Goal: Check status: Check status

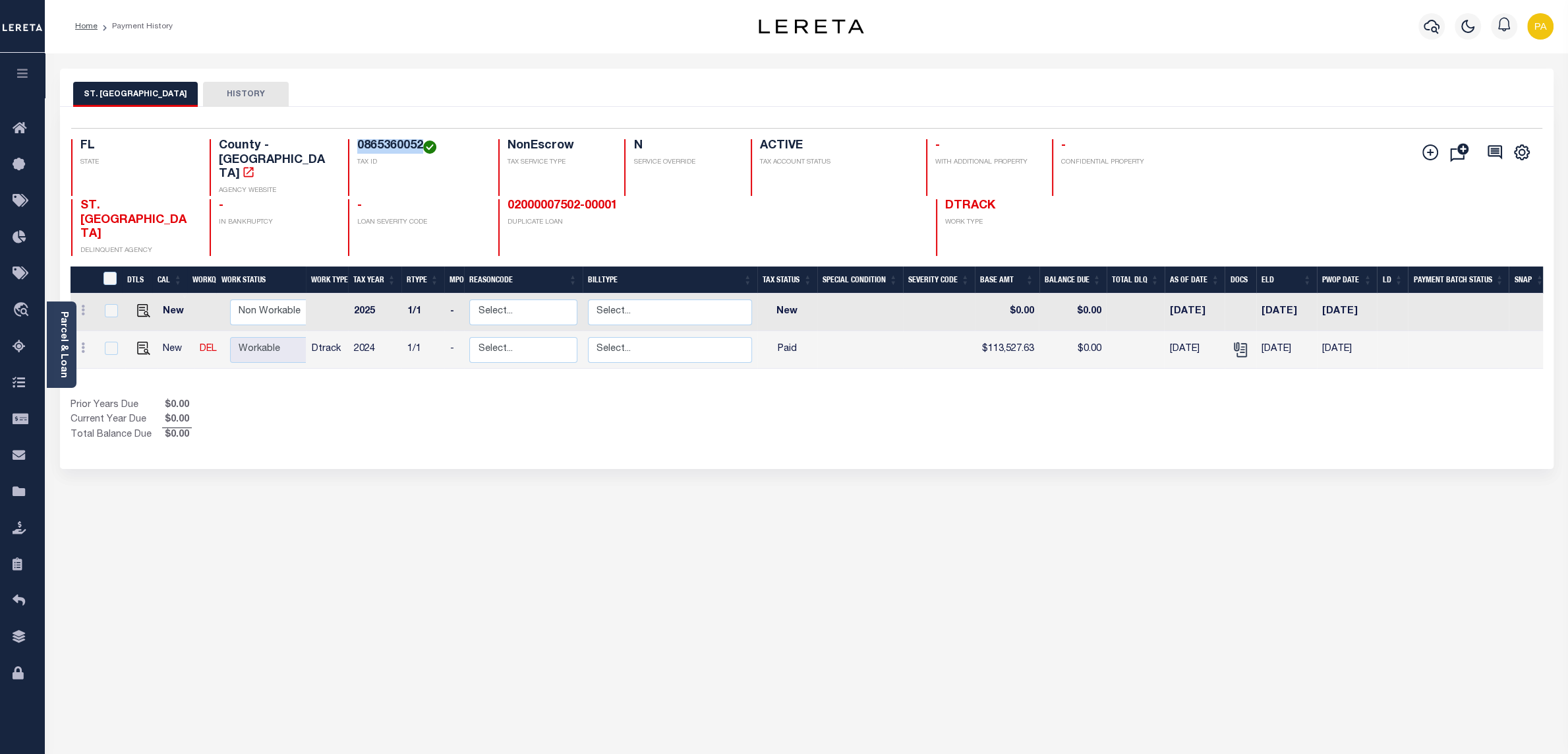
drag, startPoint x: 356, startPoint y: 147, endPoint x: 419, endPoint y: 140, distance: 63.4
click at [419, 140] on div "Selected 2 Results 1 Items per page 25 50 100 FL STATE County - FL AGENCY WEBSI…" at bounding box center [806, 191] width 1493 height 128
click at [1455, 544] on div "ST. JOHNS COUNTY HISTORY Selected 2 Results" at bounding box center [807, 440] width 1514 height 744
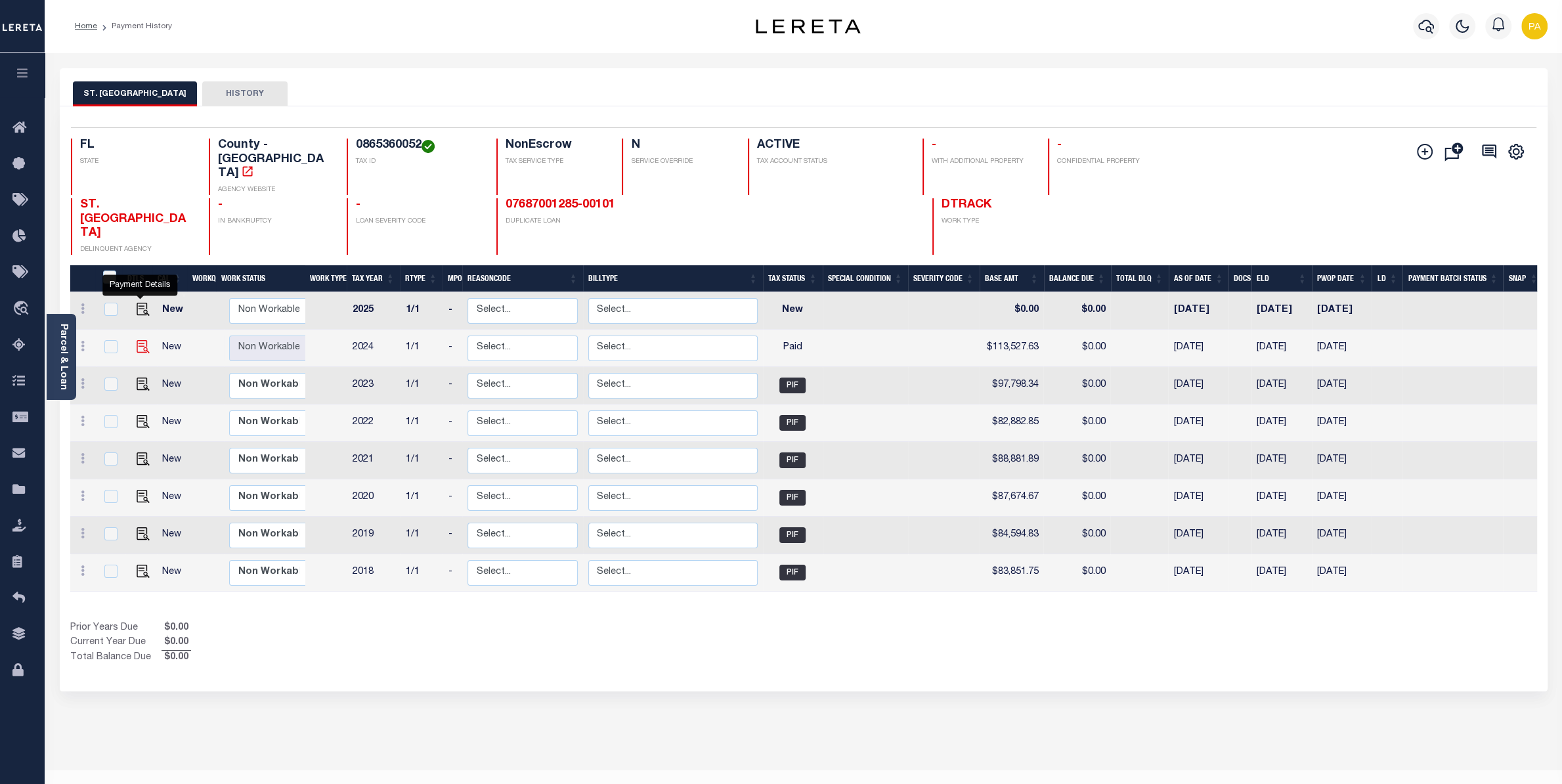
click at [141, 340] on img "" at bounding box center [143, 346] width 13 height 13
checkbox input "true"
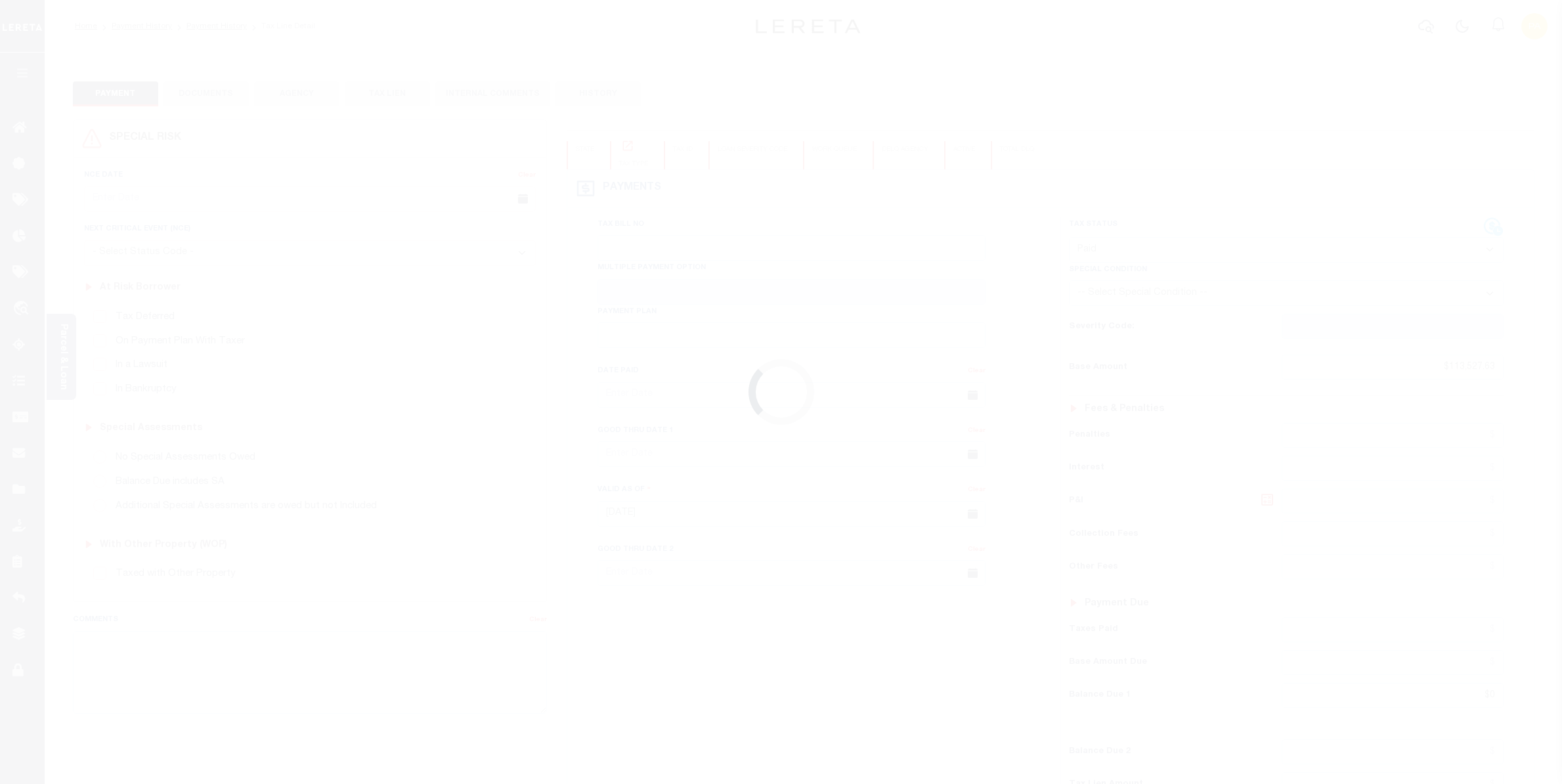
select select "PYD"
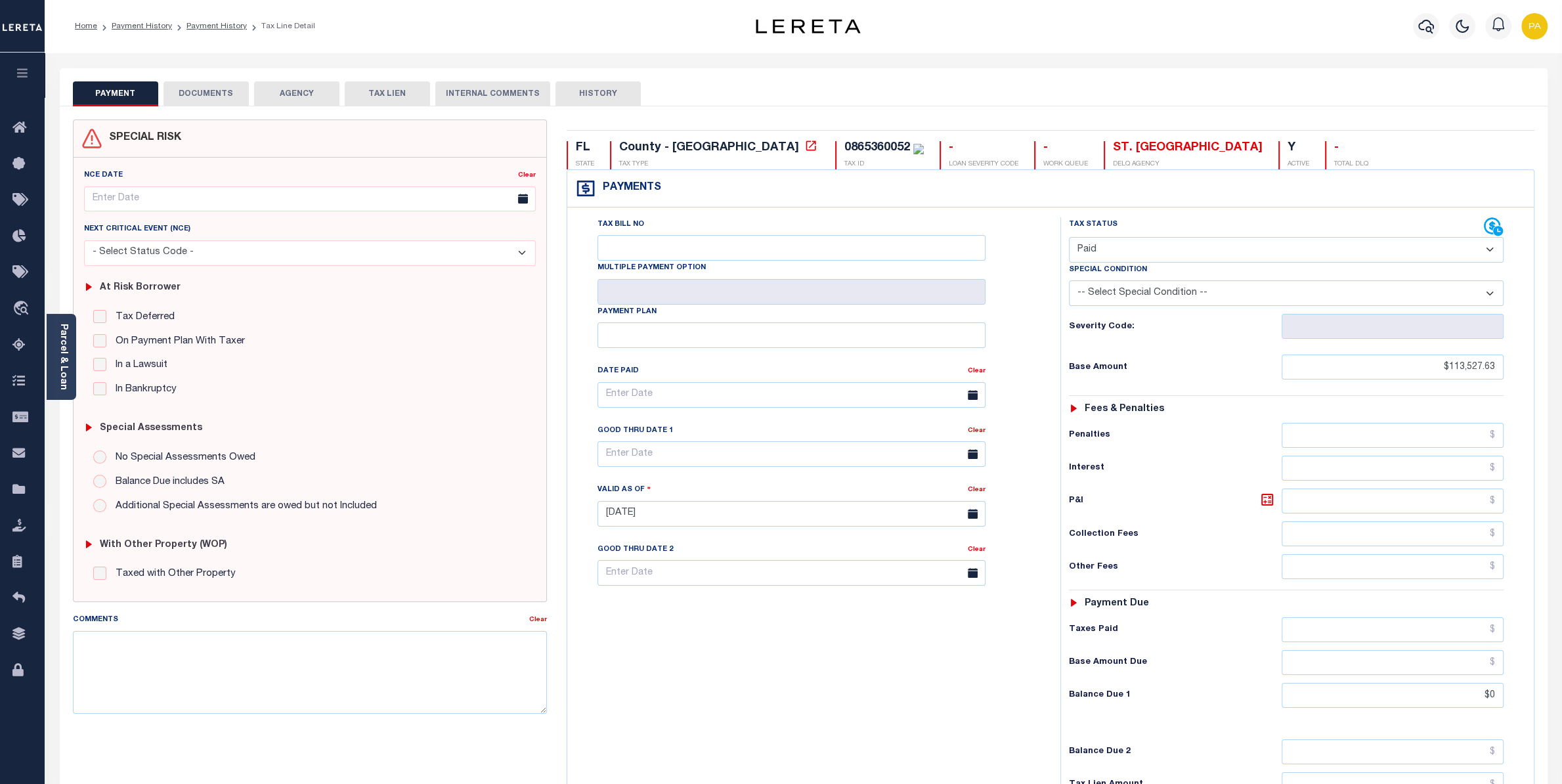
click at [227, 96] on button "DOCUMENTS" at bounding box center [206, 94] width 86 height 25
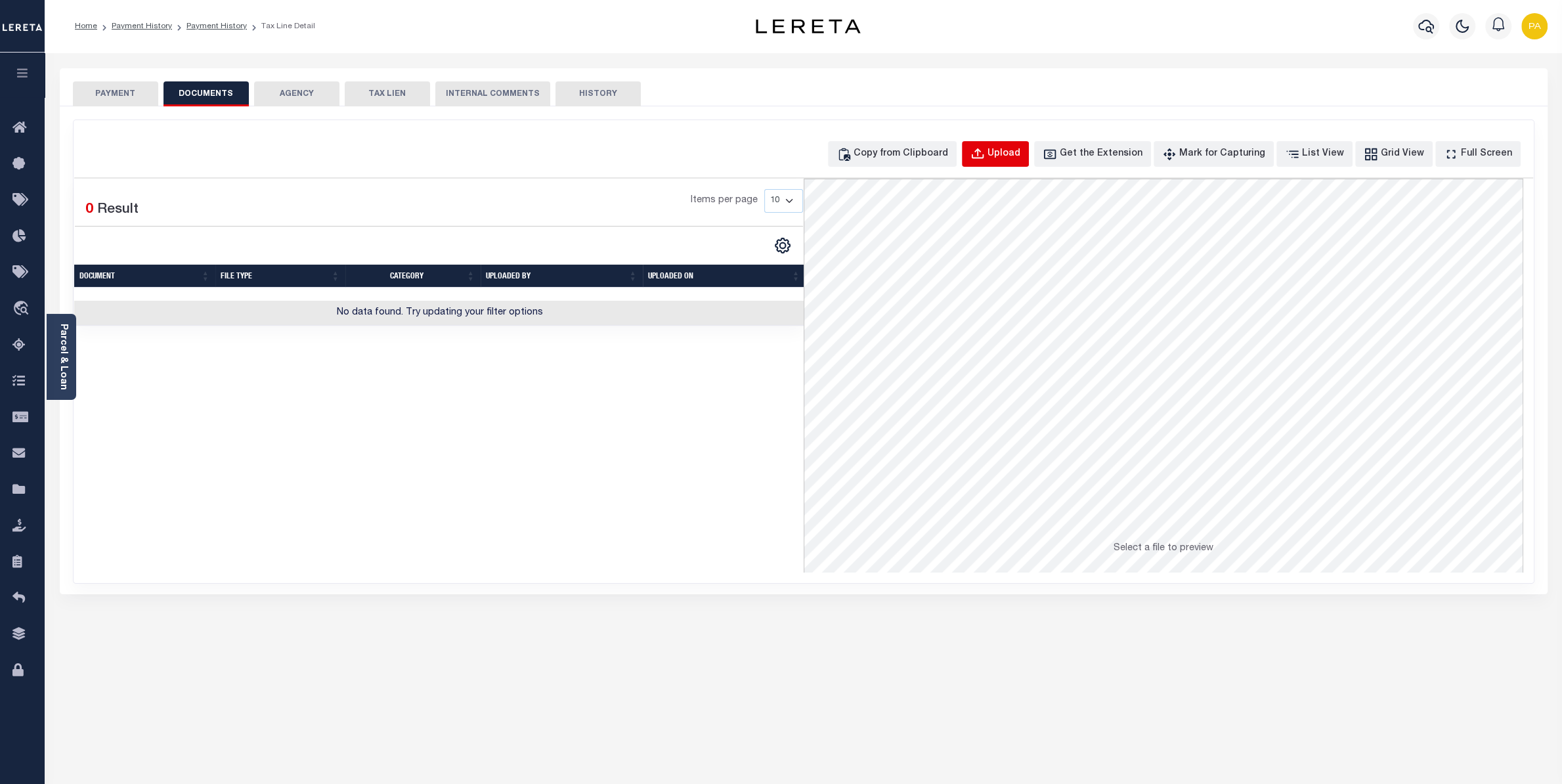
click at [994, 164] on button "Upload" at bounding box center [995, 154] width 67 height 26
select select "POP"
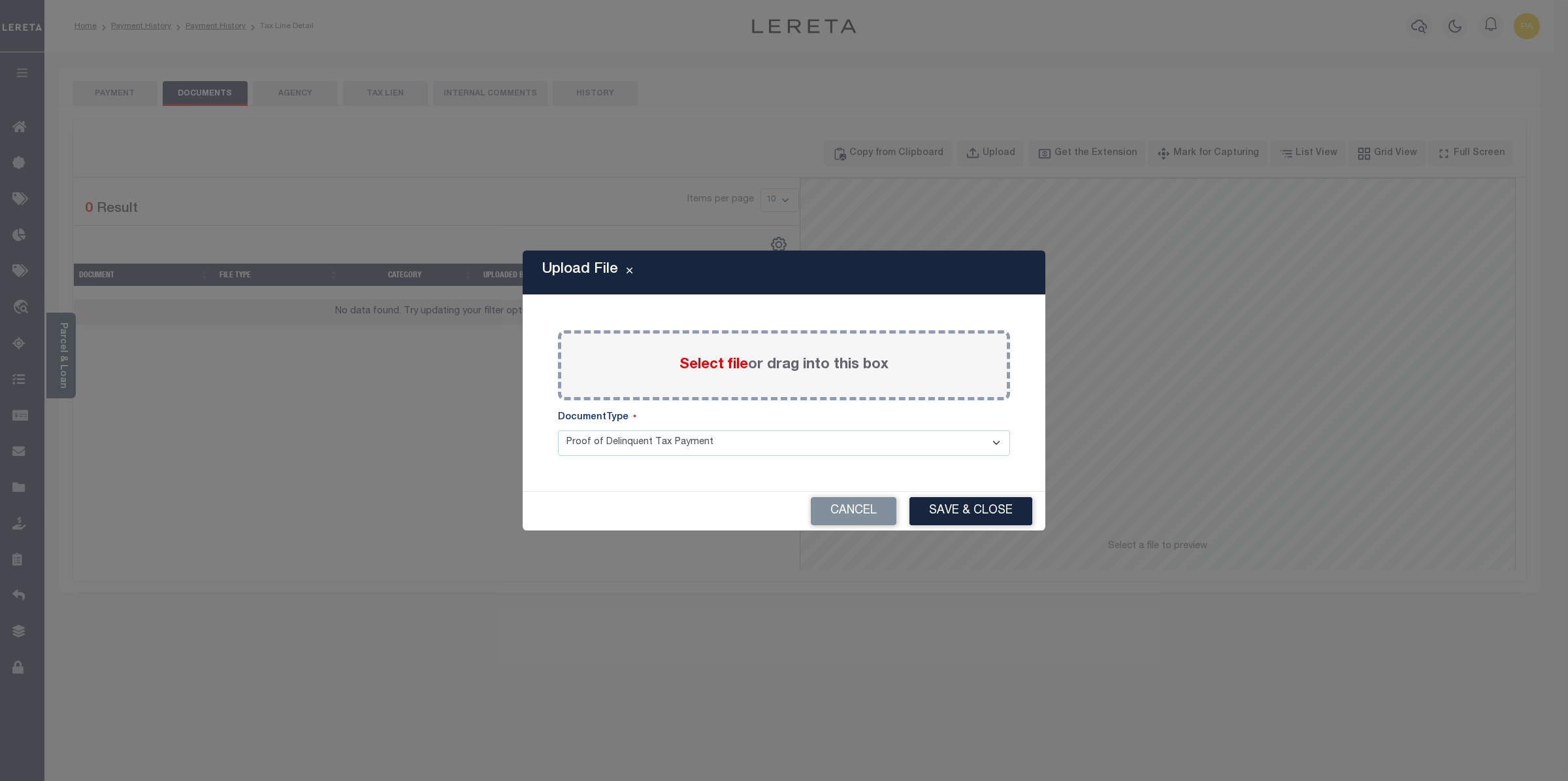
click at [716, 363] on span "Select file" at bounding box center [714, 364] width 69 height 15
click at [0, 0] on input "Select file or drag into this box" at bounding box center [0, 0] width 0 height 0
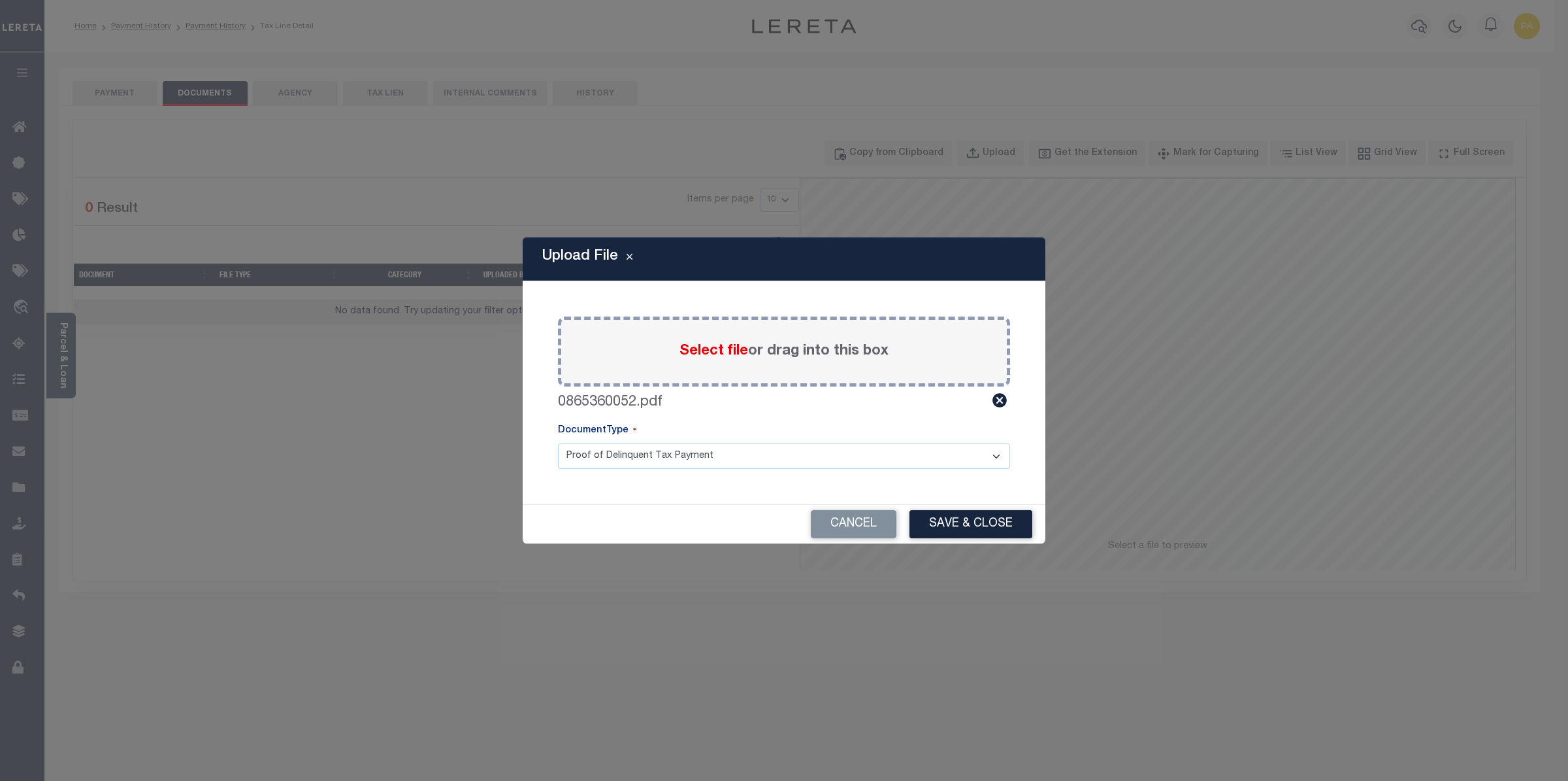
click at [944, 509] on div "Cancel Save & Close" at bounding box center [784, 523] width 523 height 38
click at [946, 537] on button "Save & Close" at bounding box center [971, 524] width 123 height 28
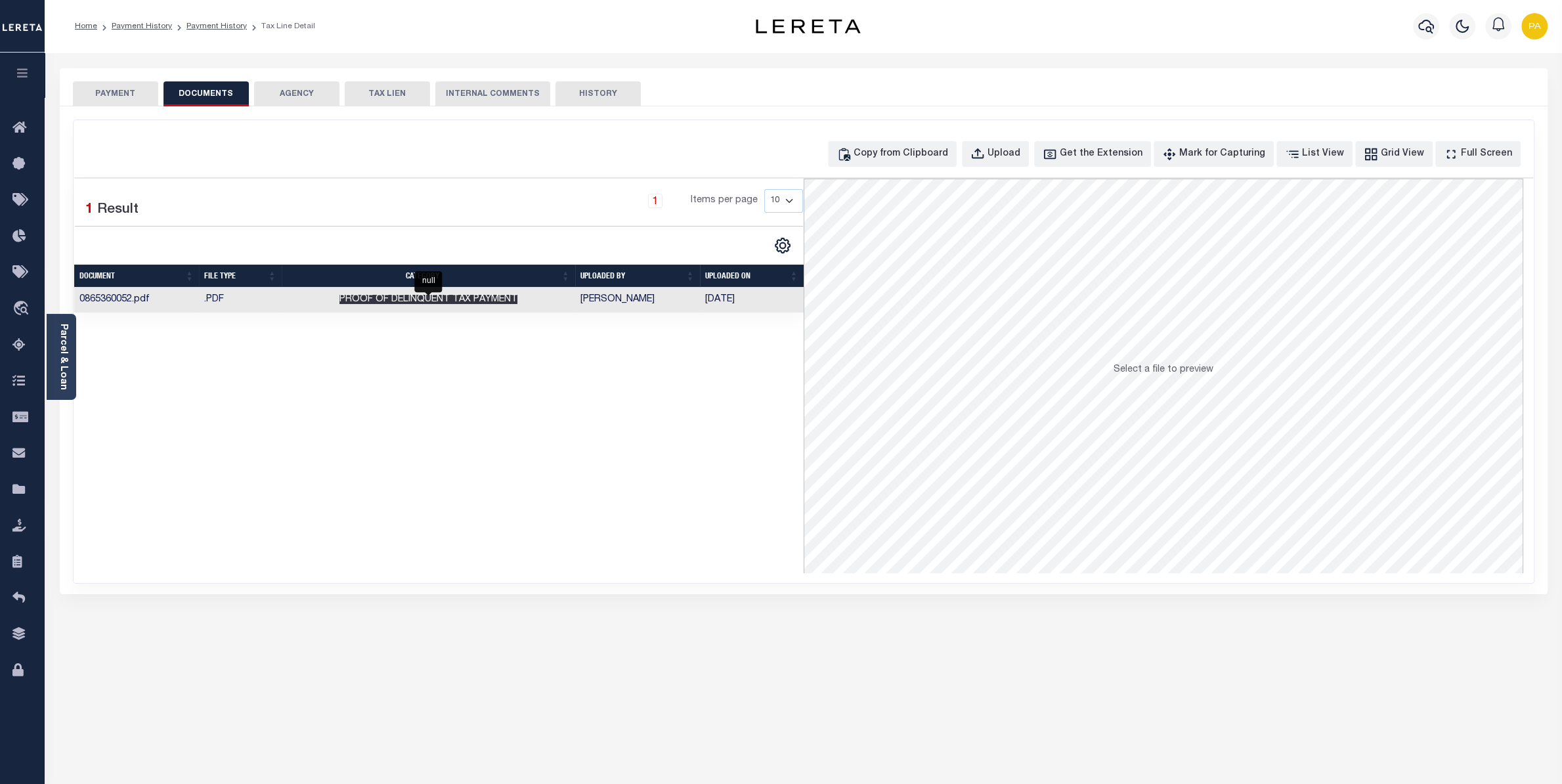
click at [403, 304] on span "Proof of Delinquent Tax Payment" at bounding box center [428, 298] width 178 height 9
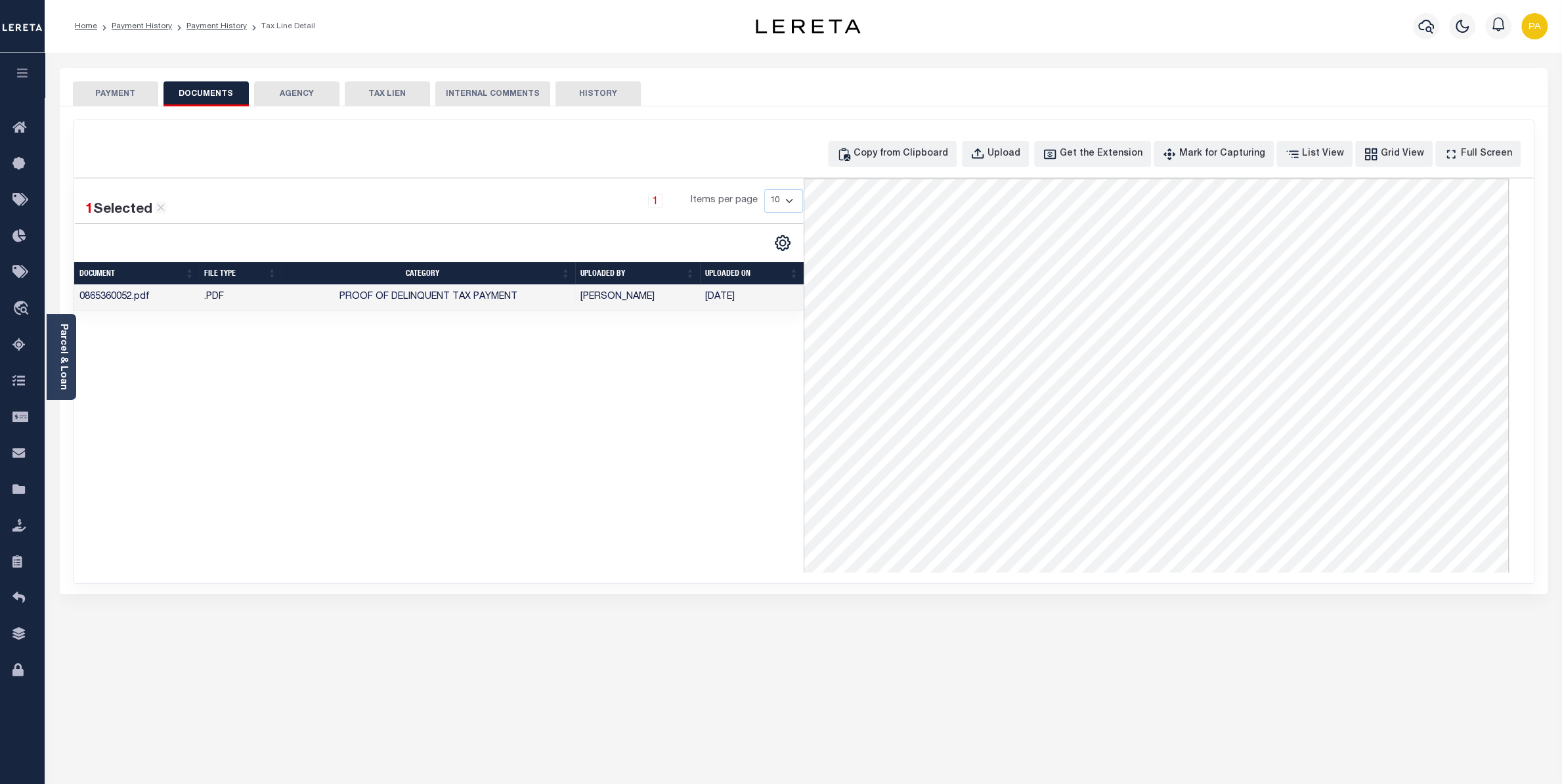
scroll to position [320, 0]
click at [117, 92] on button "PAYMENT" at bounding box center [115, 94] width 86 height 25
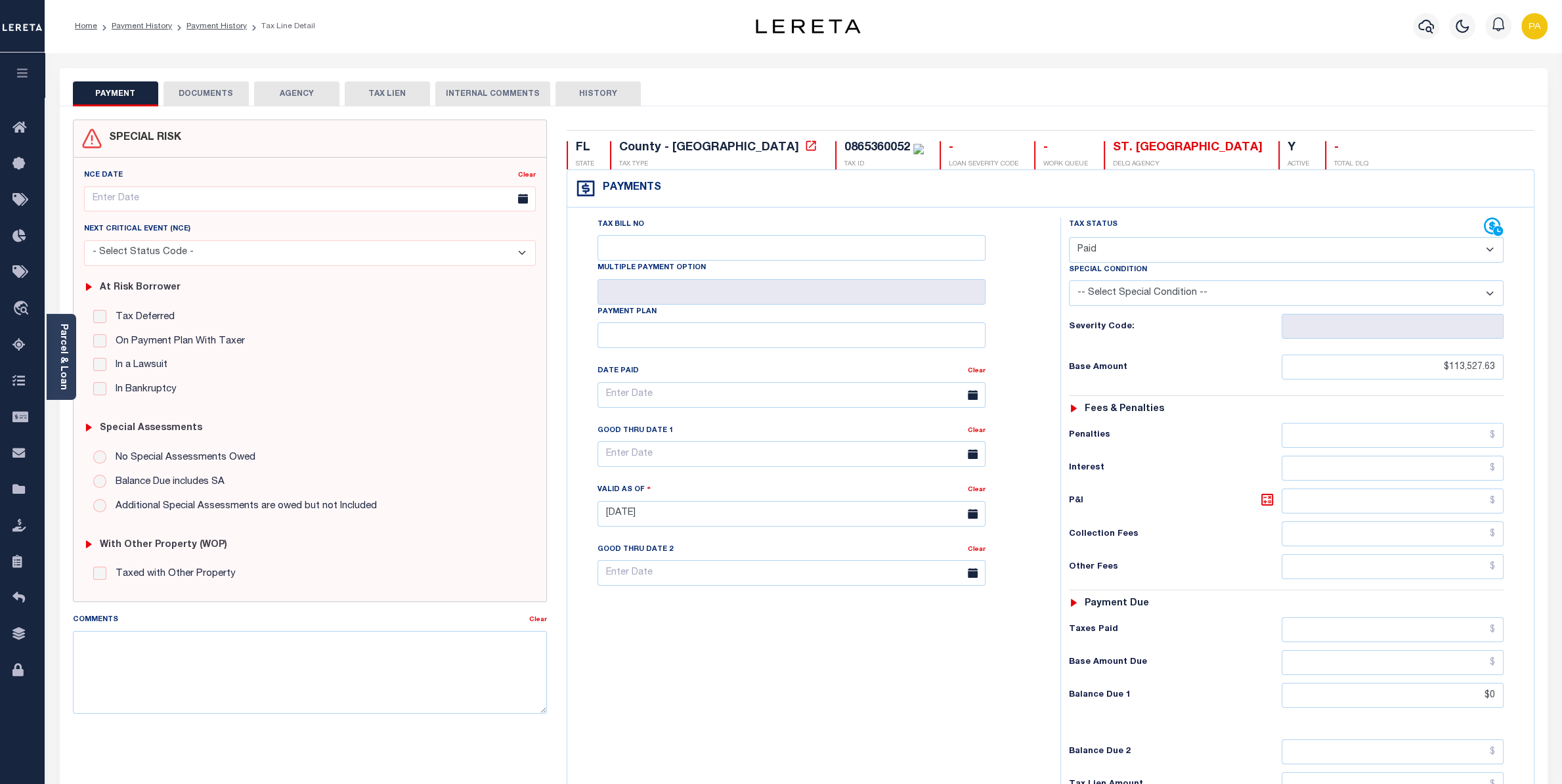
click at [187, 92] on button "DOCUMENTS" at bounding box center [206, 94] width 86 height 25
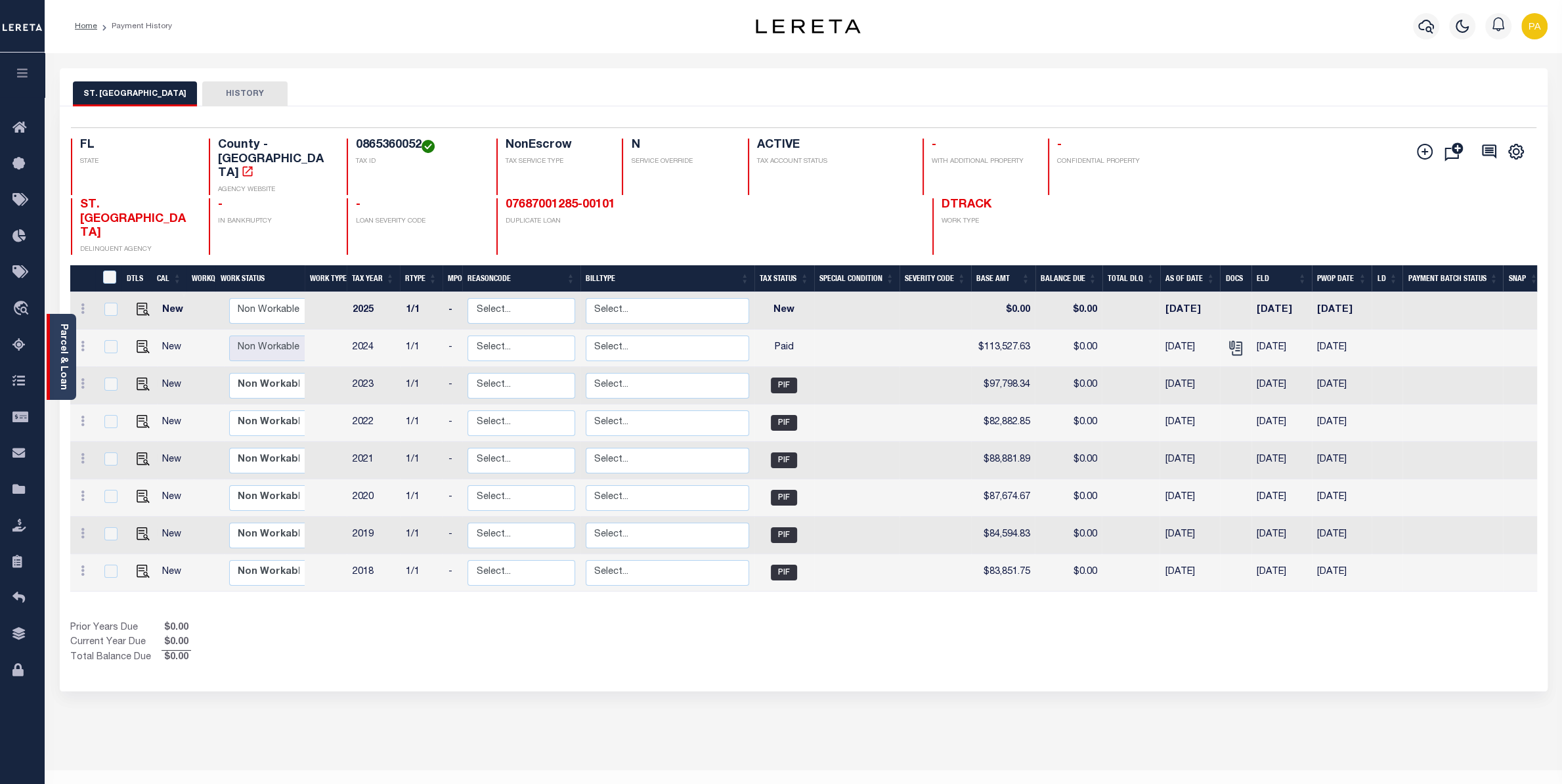
click at [66, 348] on link "Parcel & Loan" at bounding box center [62, 357] width 9 height 66
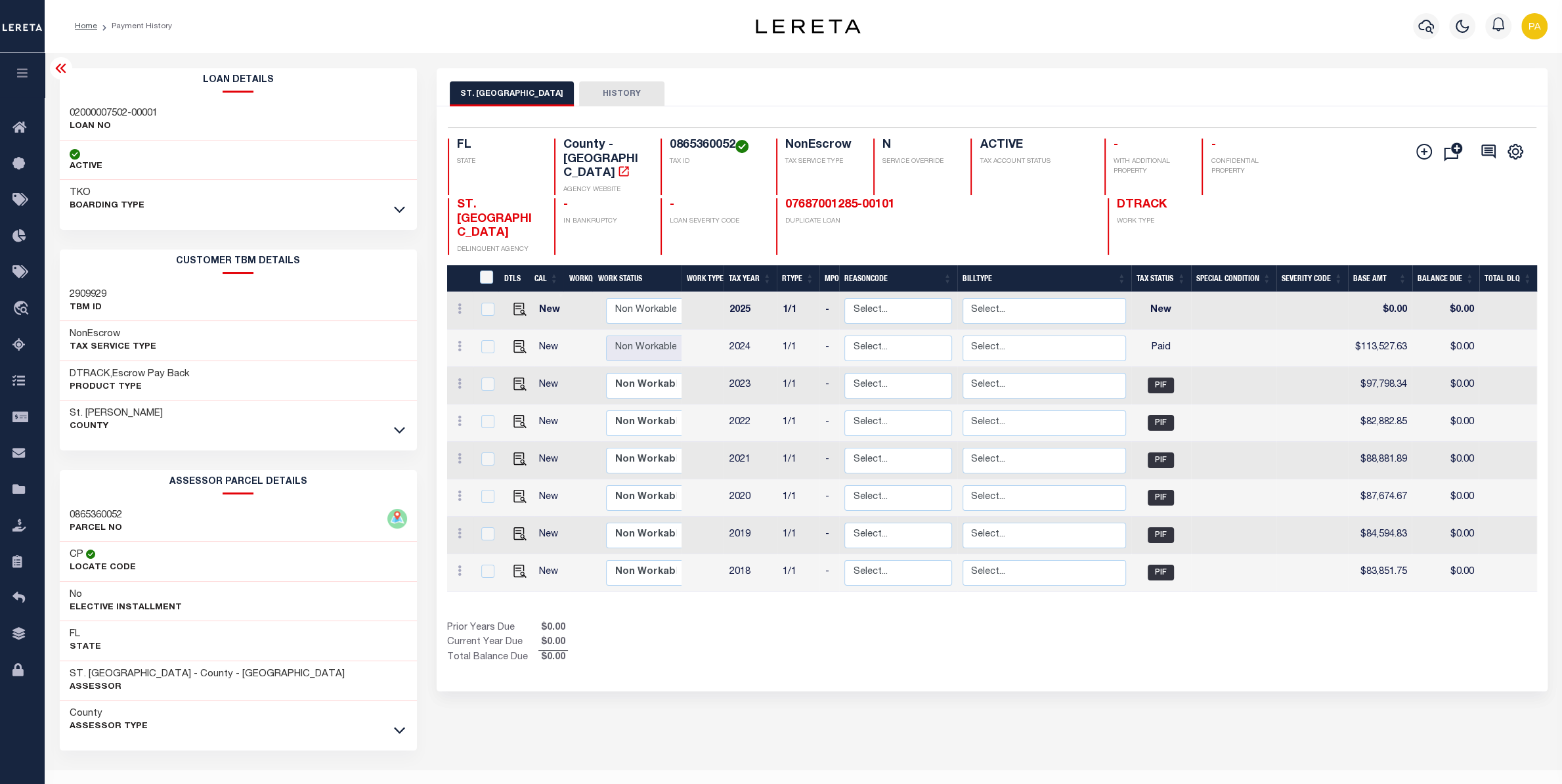
click at [133, 110] on h3 "02000007502-00001" at bounding box center [113, 113] width 88 height 13
click at [774, 702] on div "ST. JOHNS COUNTY HISTORY Selected 8 Results" at bounding box center [991, 438] width 1130 height 741
click at [1425, 27] on icon "button" at bounding box center [1426, 27] width 16 height 16
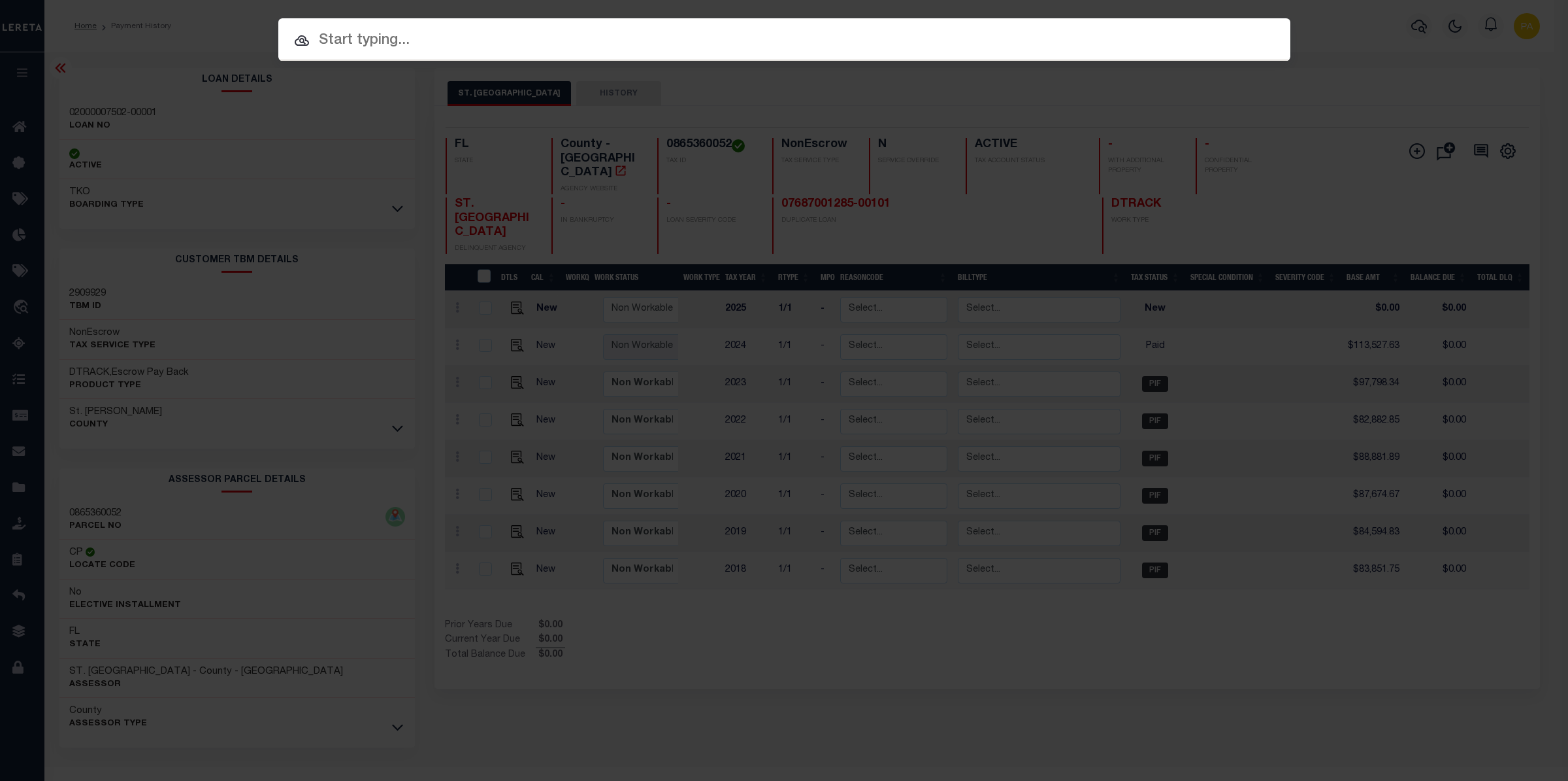
paste input "07670000867-00101"
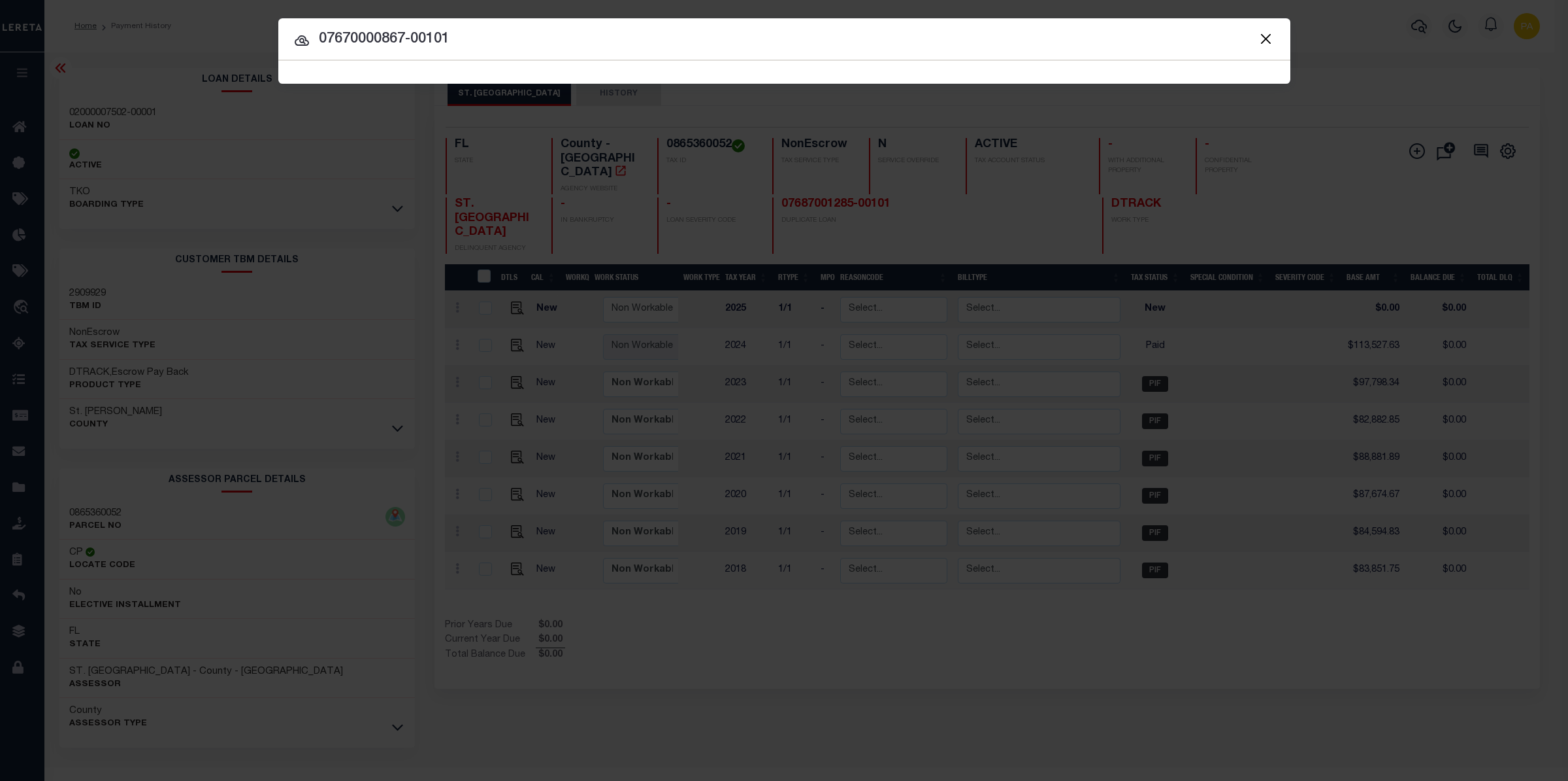
type input "07670000867-00101"
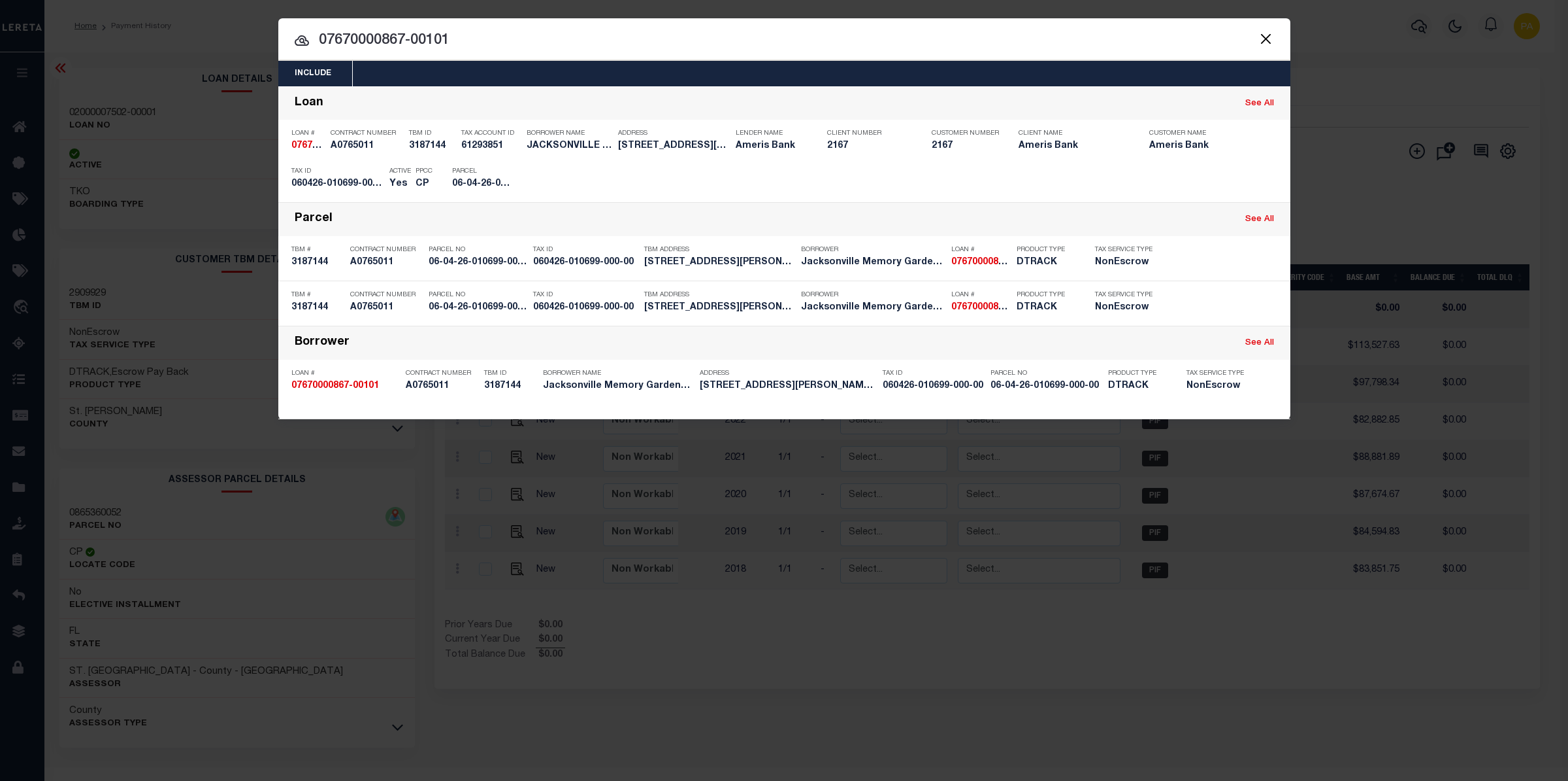
click at [895, 9] on div "Include Loans TBM Customers Borrowers Payments (Lender Non-Disb) Payments (Lend…" at bounding box center [784, 390] width 1568 height 781
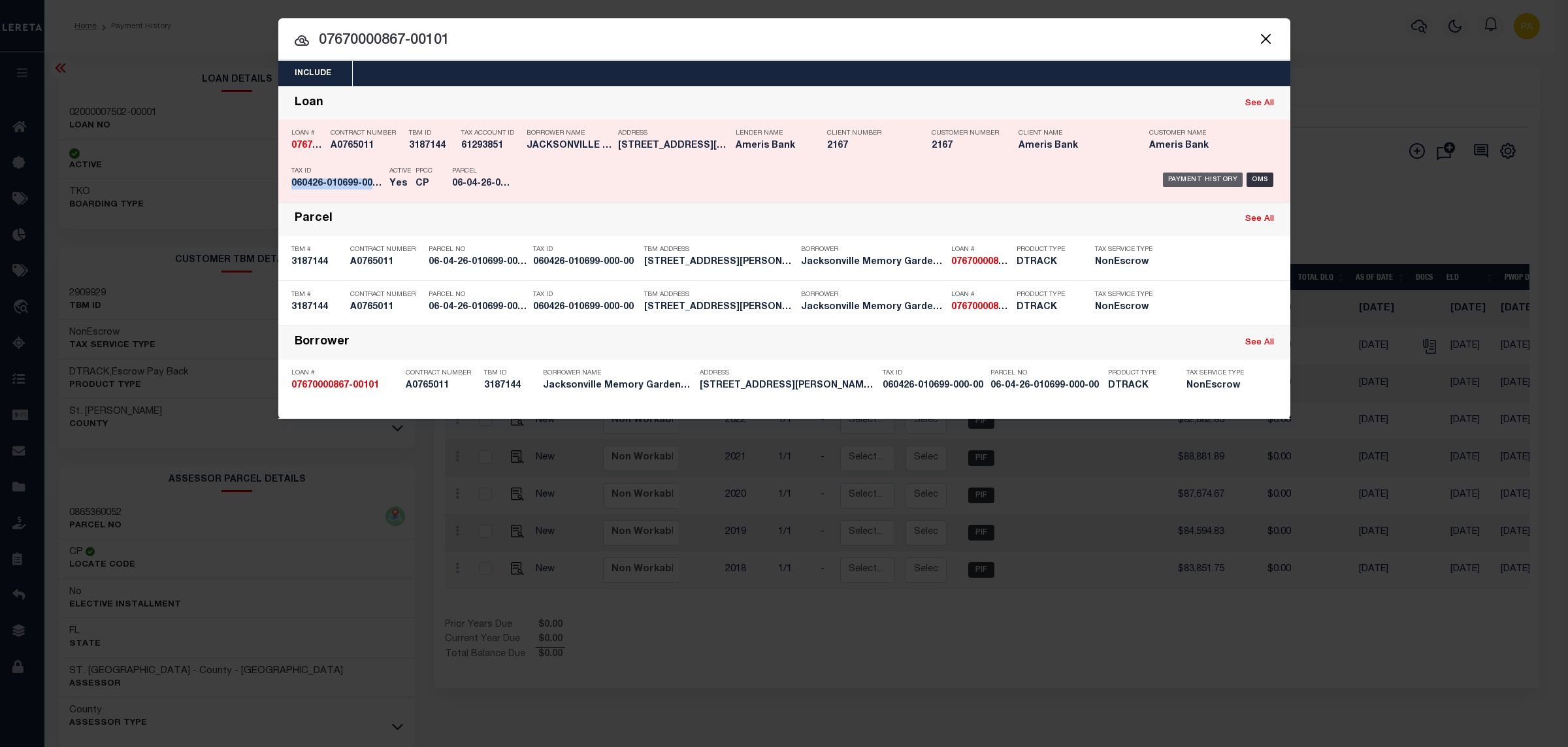
click at [1184, 175] on div "Payment History" at bounding box center [1203, 179] width 80 height 15
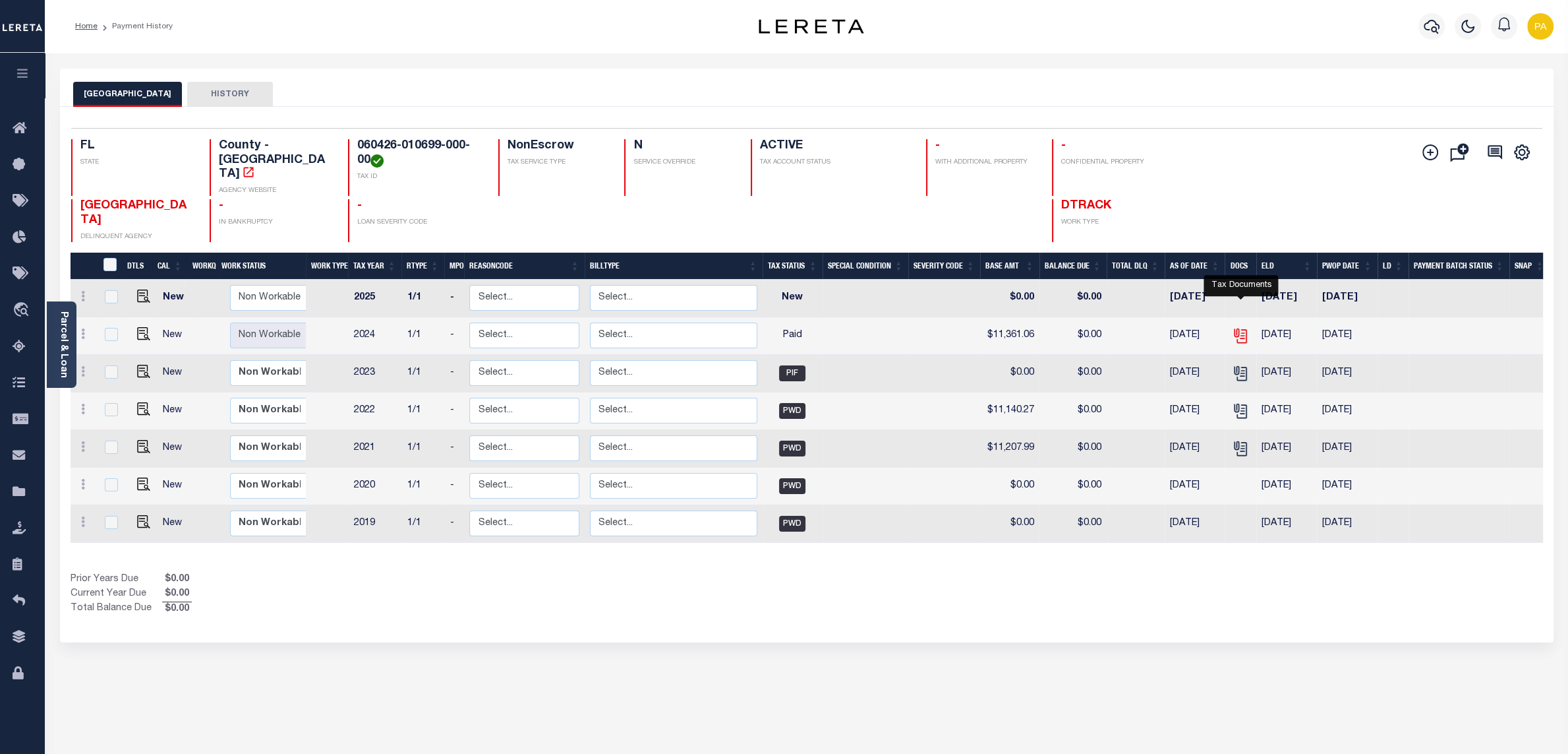
click at [1242, 327] on icon "" at bounding box center [1240, 334] width 17 height 17
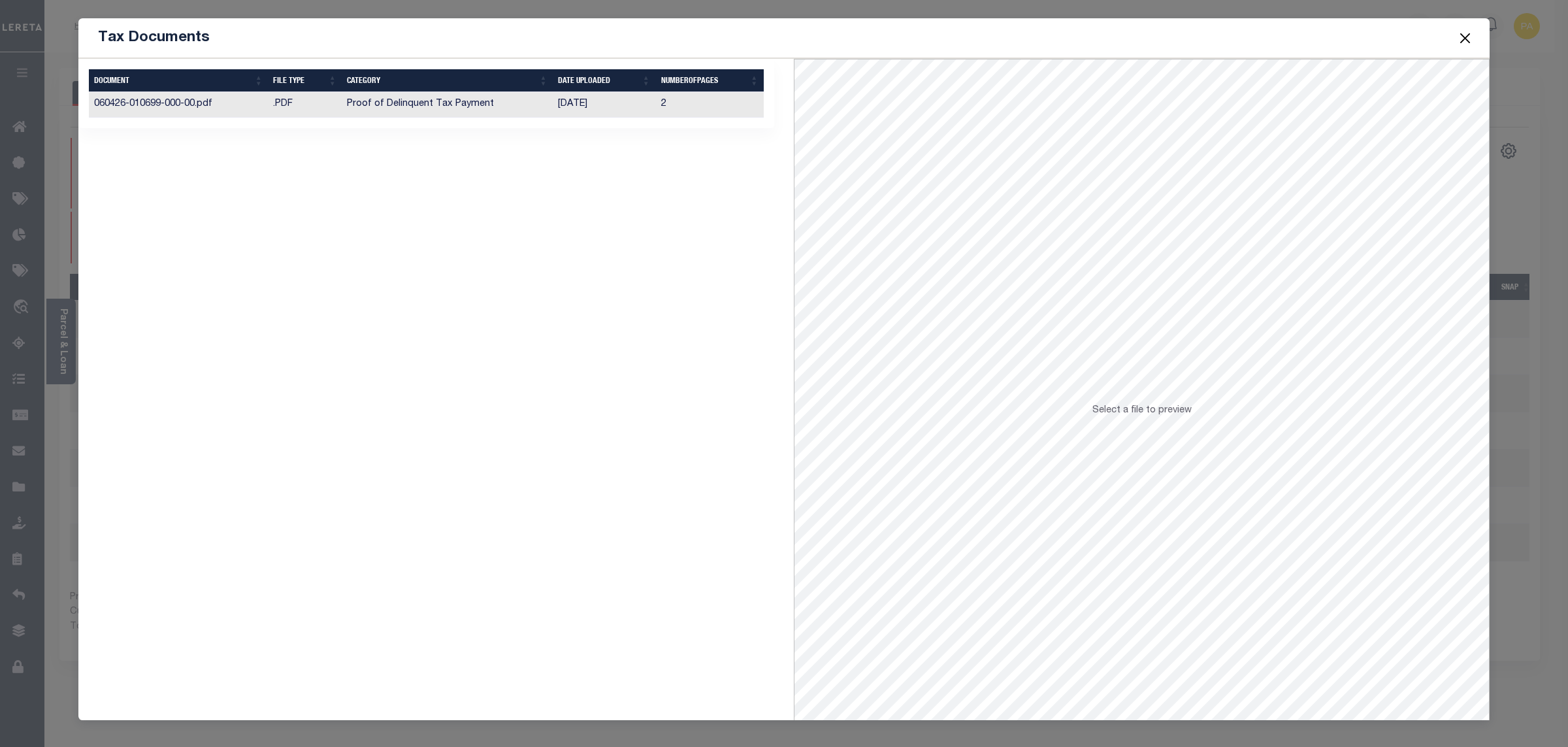
click at [581, 104] on td "[DATE]" at bounding box center [604, 105] width 103 height 25
click at [1464, 42] on button "Close" at bounding box center [1465, 37] width 17 height 17
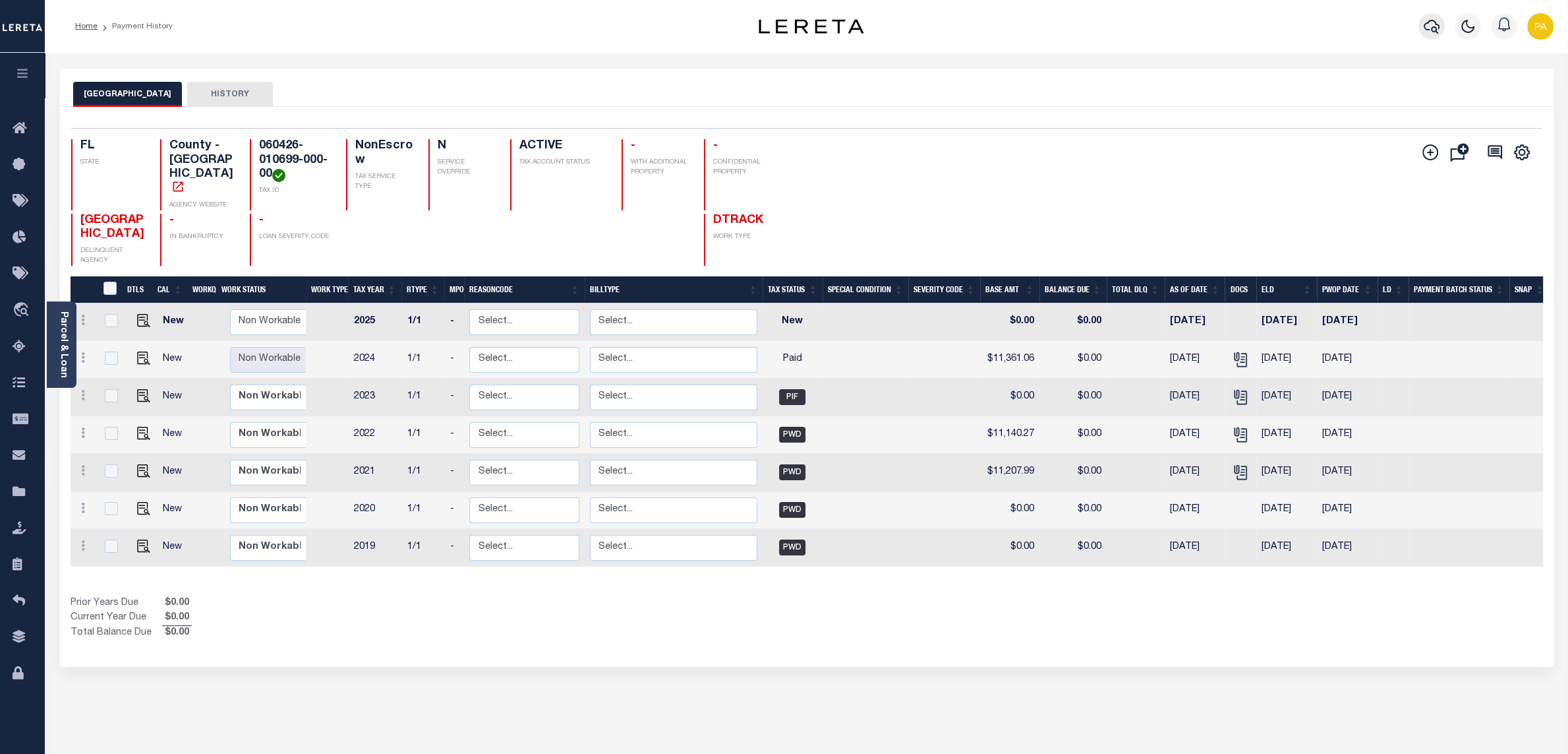
click at [1435, 27] on icon "button" at bounding box center [1431, 27] width 16 height 16
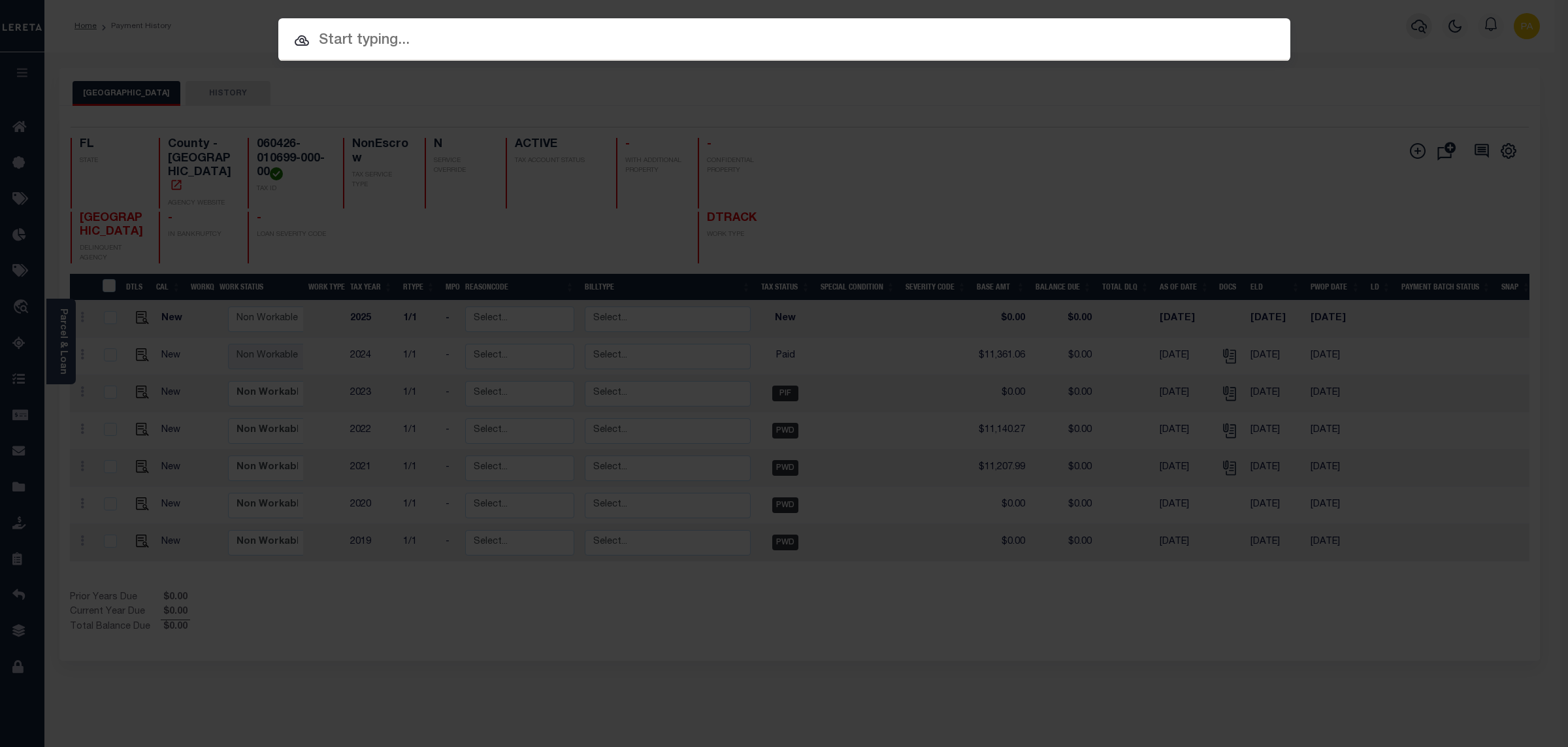
paste input "07643000715-00101"
type input "07643000715-00101"
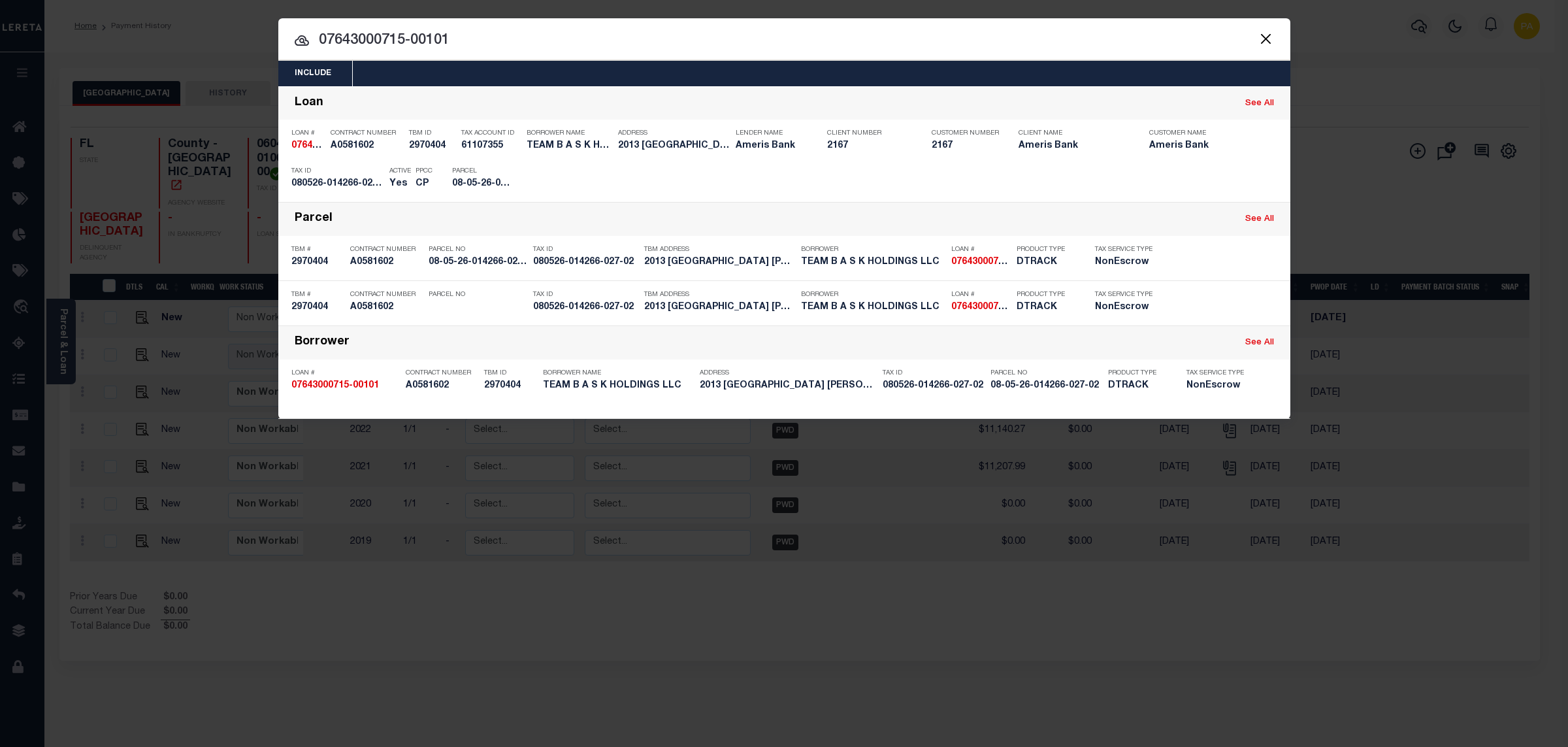
click at [1086, 11] on div "Include Loans TBM Customers Borrowers Payments (Lender Non-Disb) Payments (Lend…" at bounding box center [784, 374] width 1568 height 747
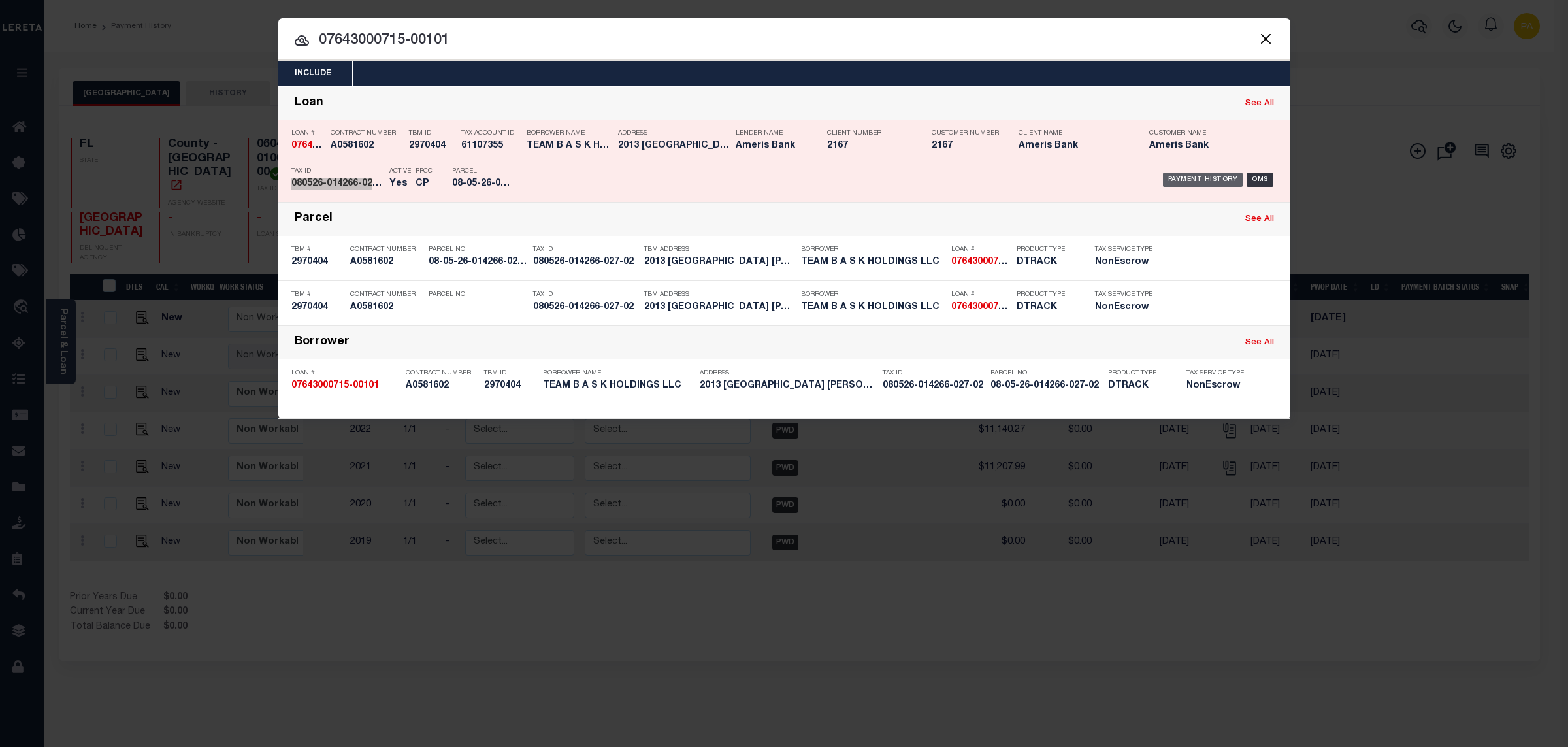
click at [1204, 183] on div "Payment History" at bounding box center [1203, 179] width 80 height 15
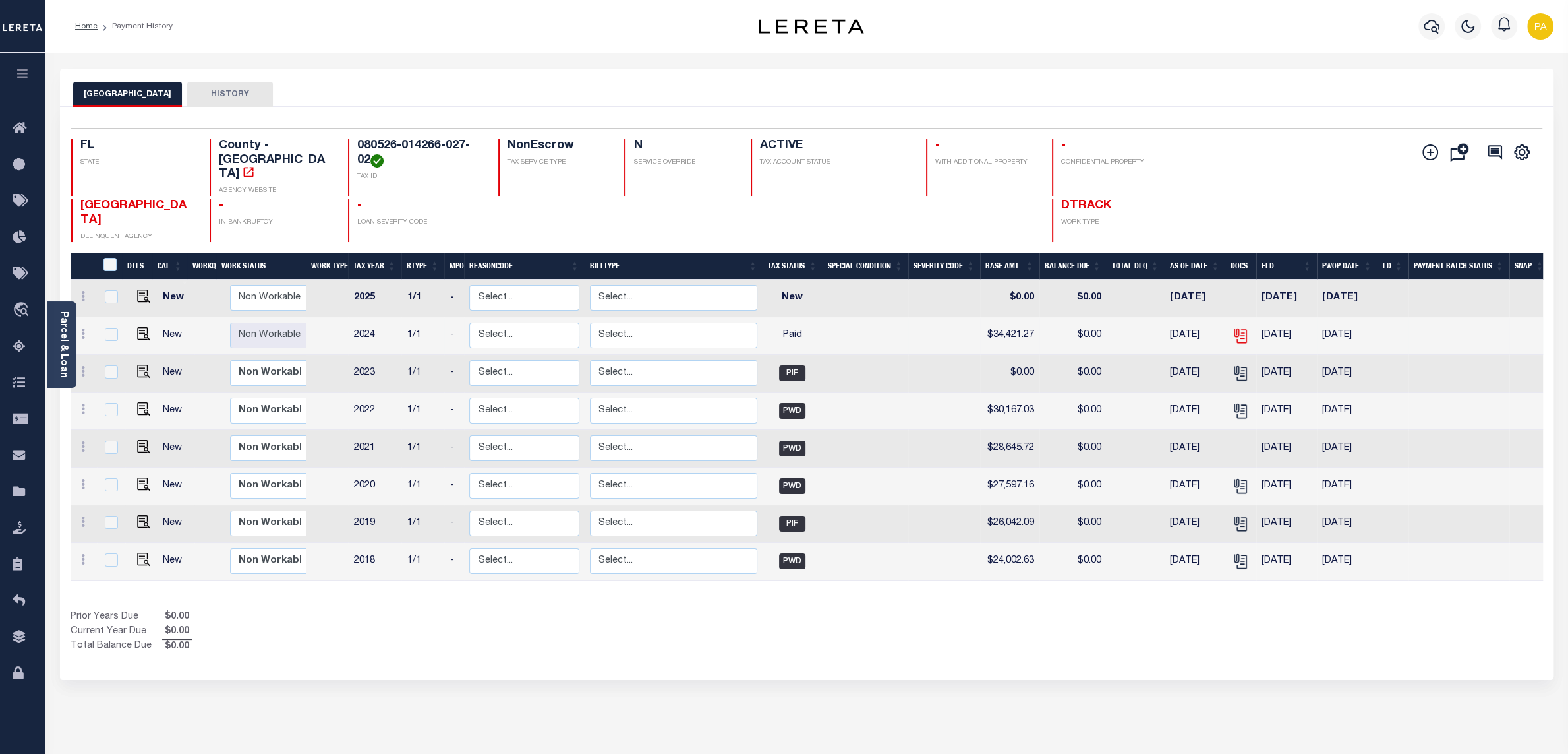
click at [1240, 327] on icon "" at bounding box center [1240, 334] width 17 height 17
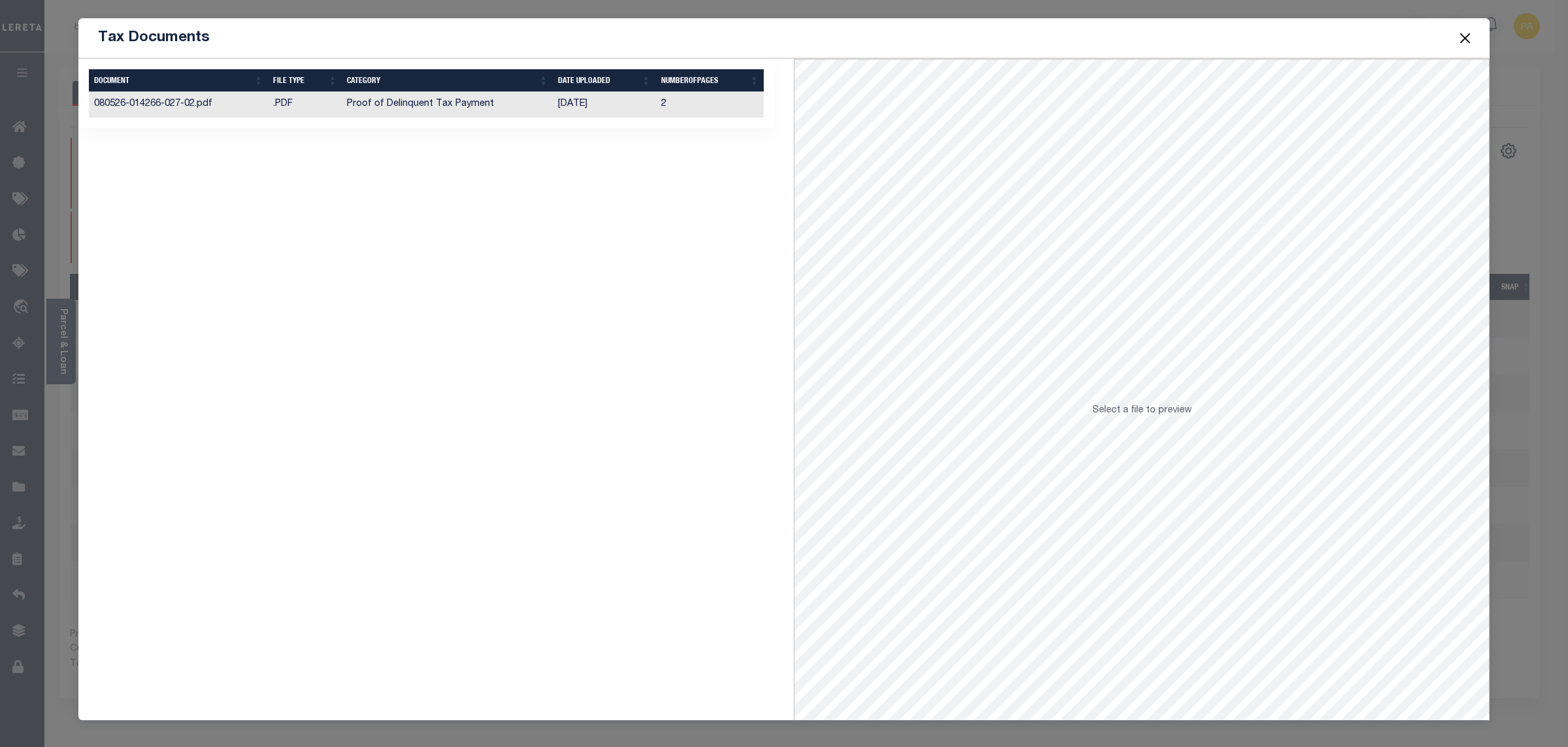
click at [568, 107] on td "[DATE]" at bounding box center [604, 105] width 103 height 25
click at [1469, 41] on button "Close" at bounding box center [1465, 37] width 17 height 17
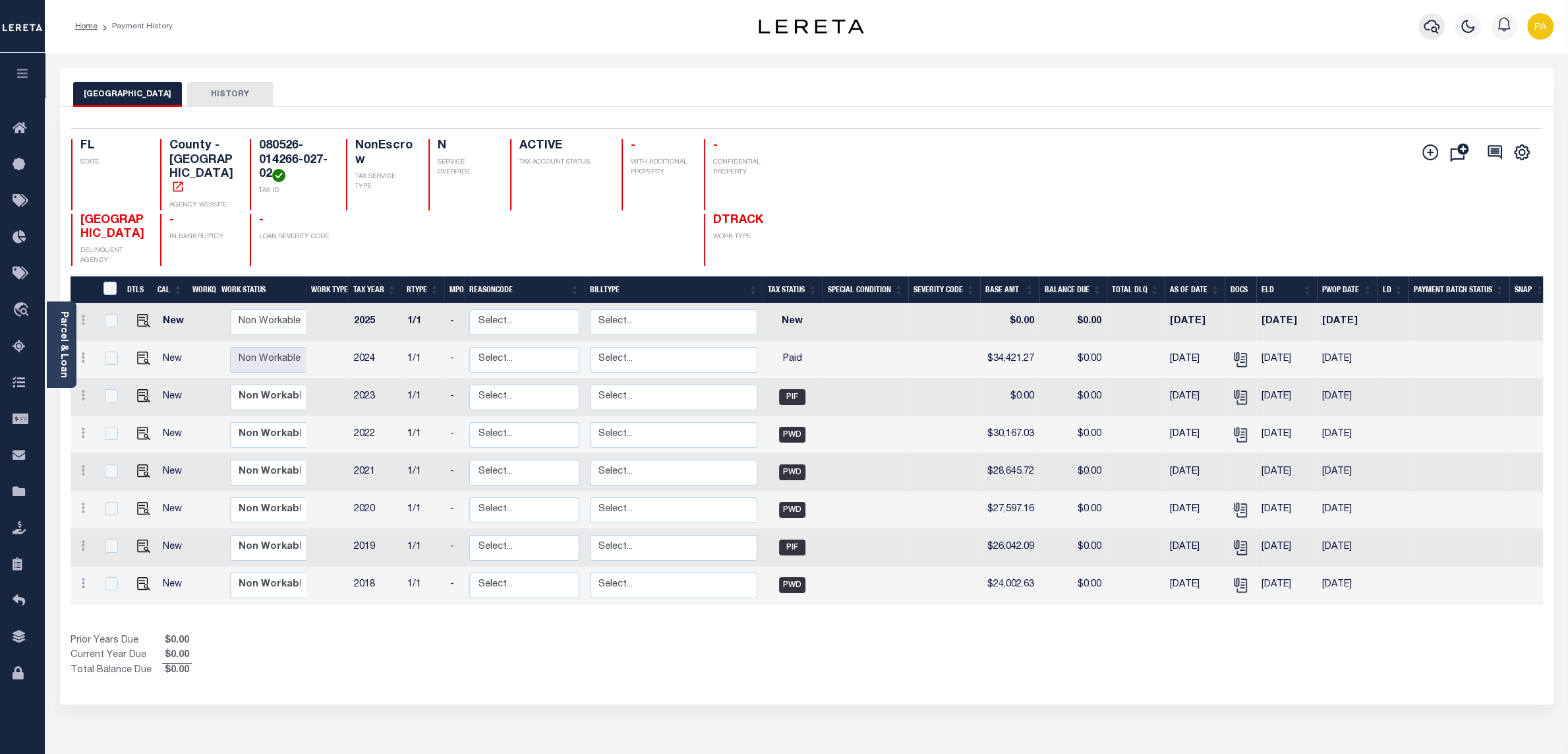
click at [1424, 29] on icon "button" at bounding box center [1431, 27] width 16 height 14
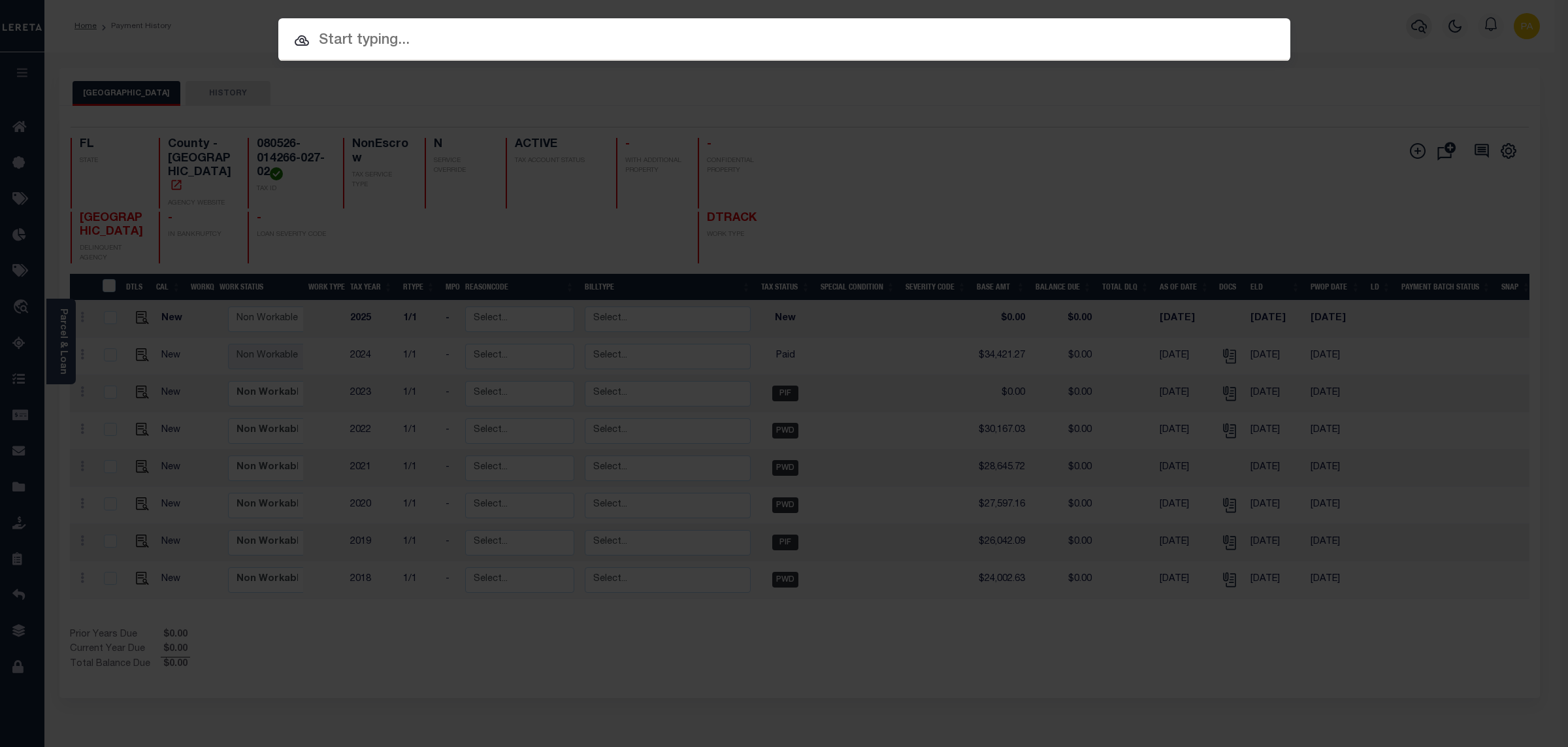
paste input "07656003214-00101"
type input "07656003214-00101"
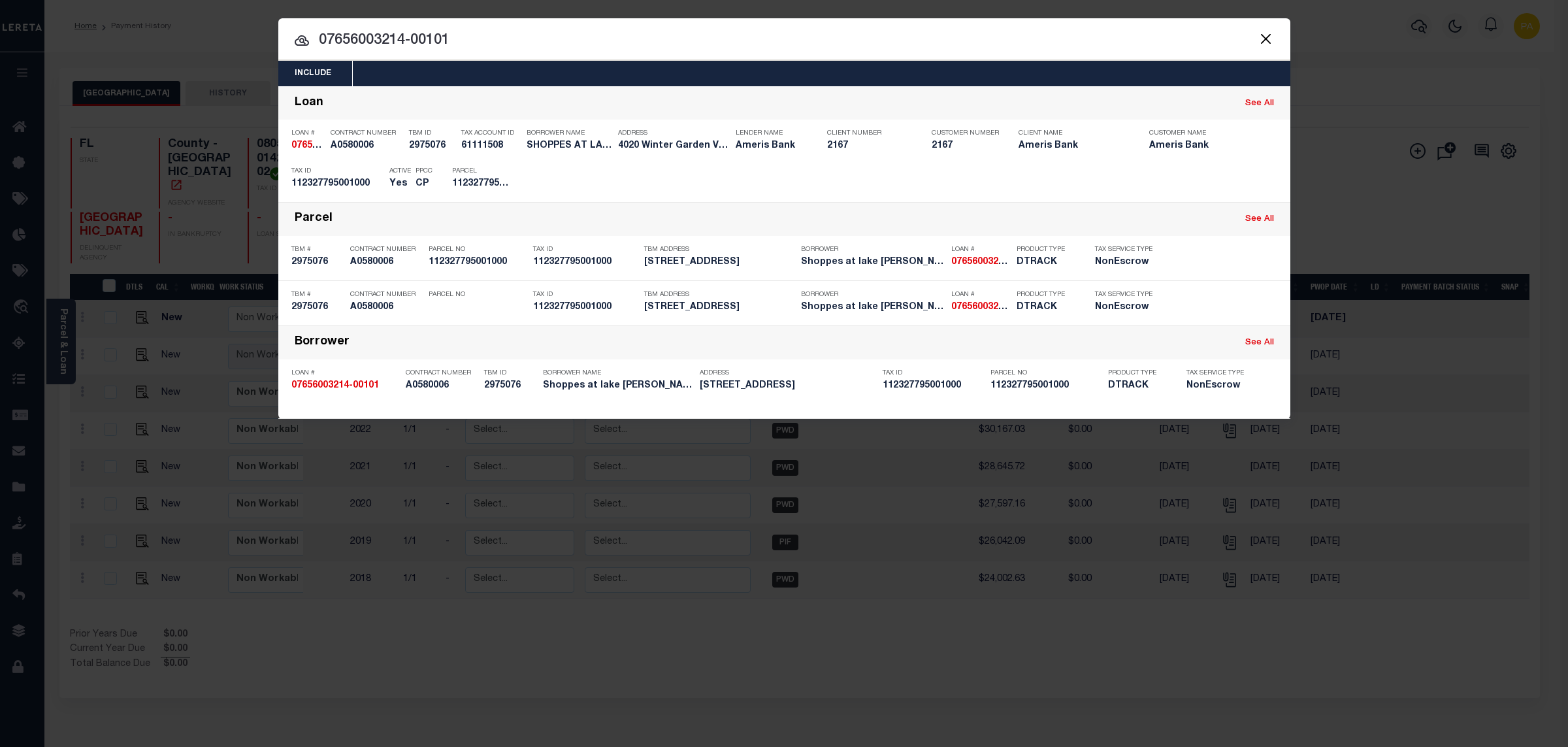
click at [637, 13] on div "Include Loans TBM Customers Borrowers Payments (Lender Non-Disb) Payments (Lend…" at bounding box center [784, 374] width 1568 height 747
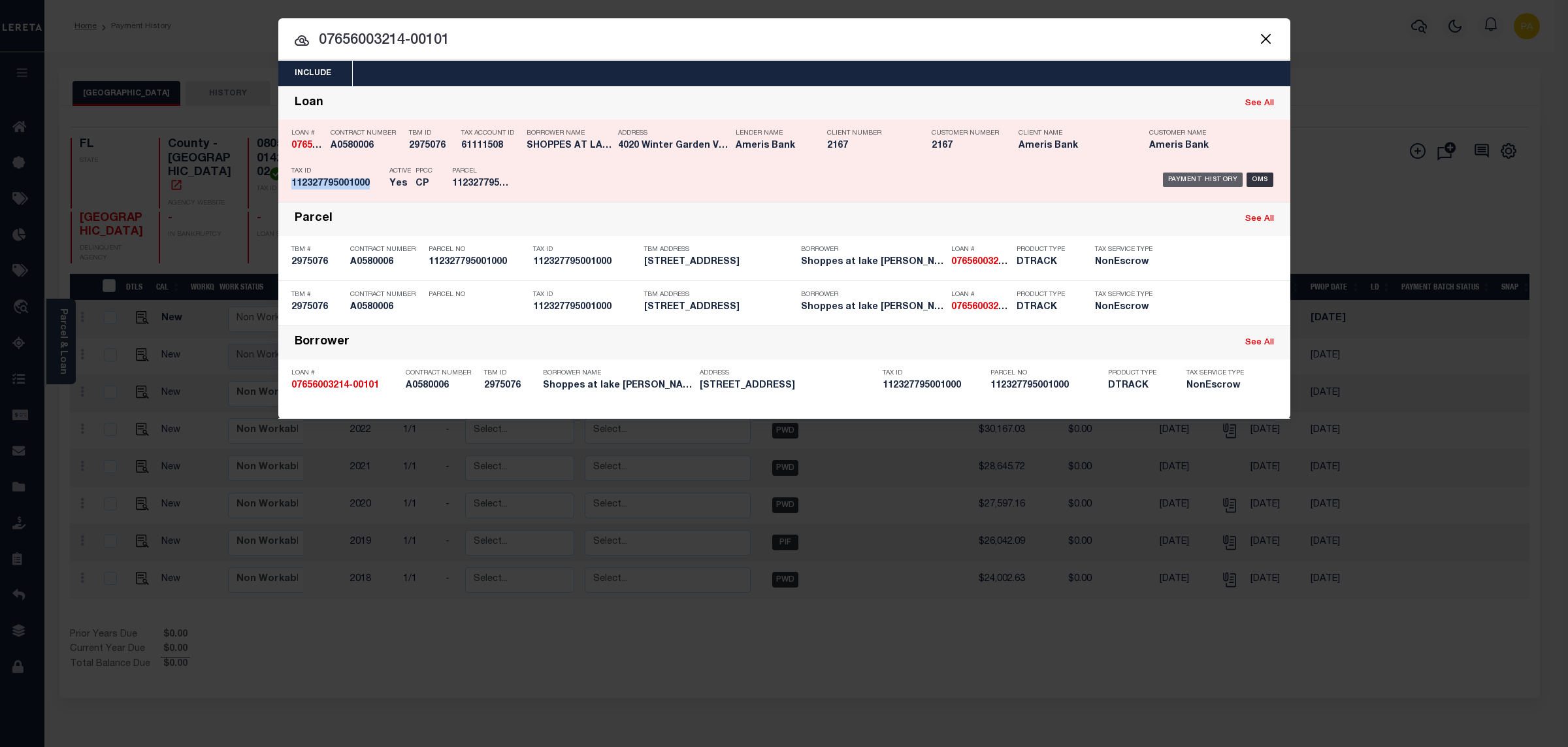
click at [1184, 179] on div "Payment History" at bounding box center [1203, 179] width 80 height 15
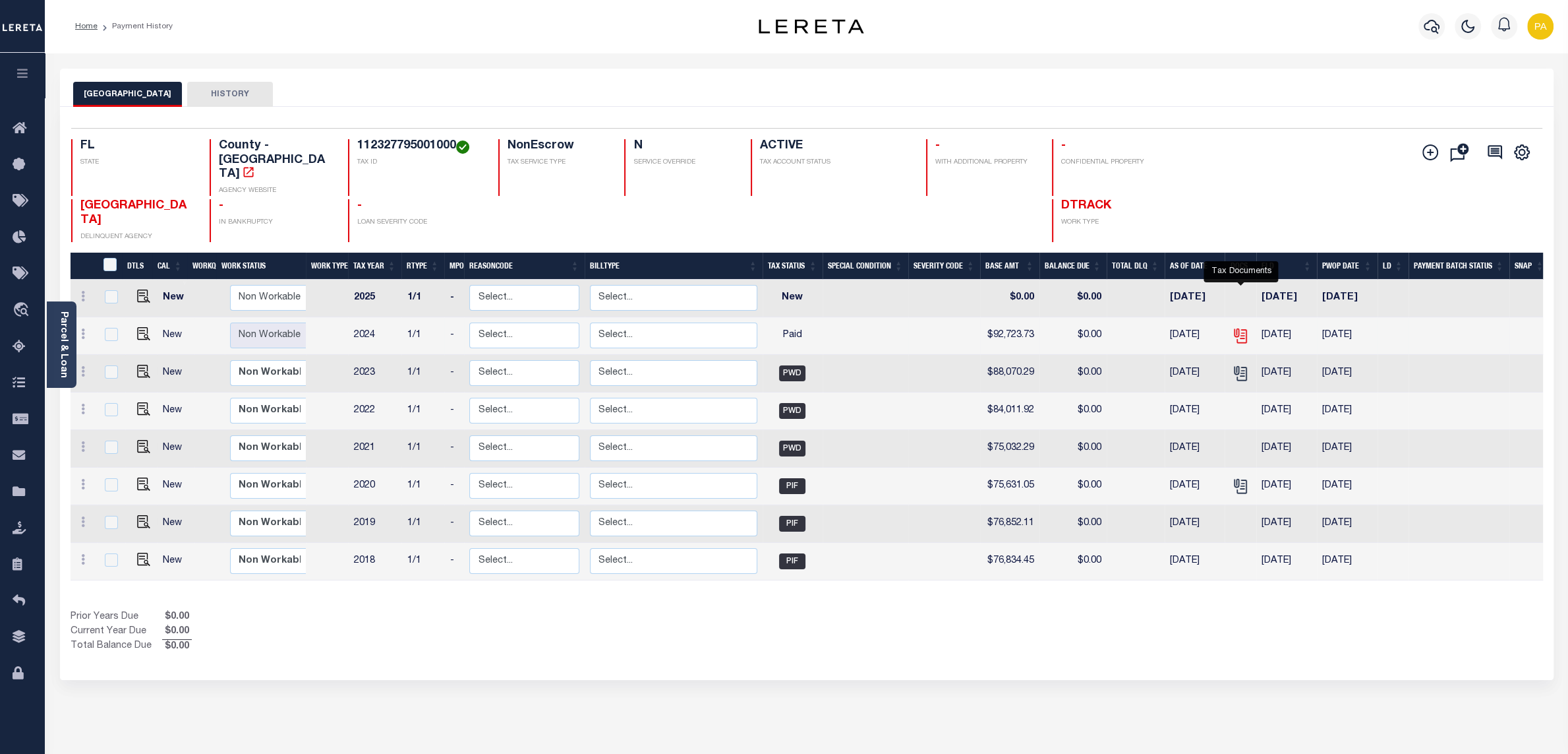
click at [1243, 328] on icon "" at bounding box center [1240, 332] width 11 height 11
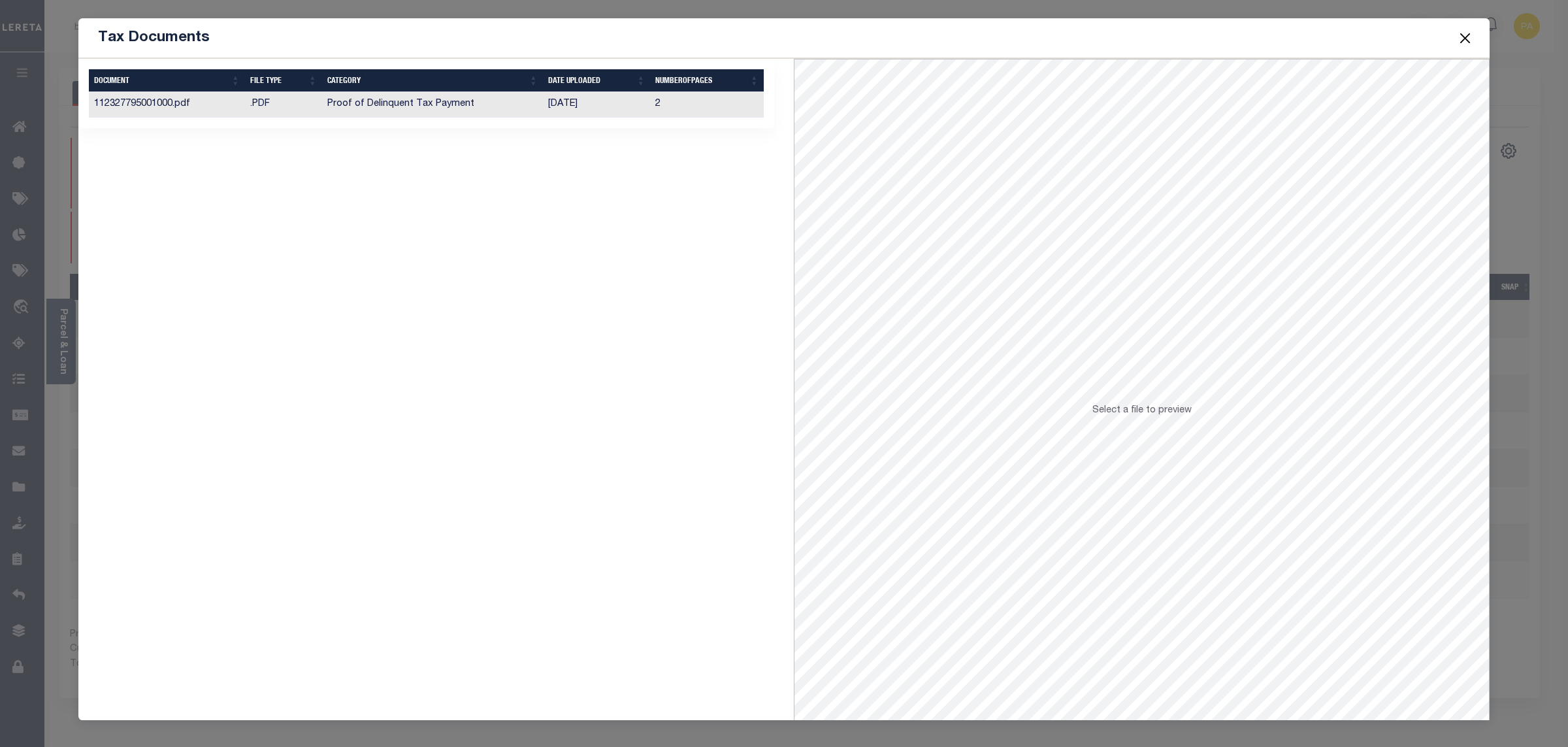
click at [457, 111] on td "Proof of Delinquent Tax Payment" at bounding box center [432, 105] width 221 height 25
click at [1466, 36] on button "Close" at bounding box center [1465, 37] width 17 height 17
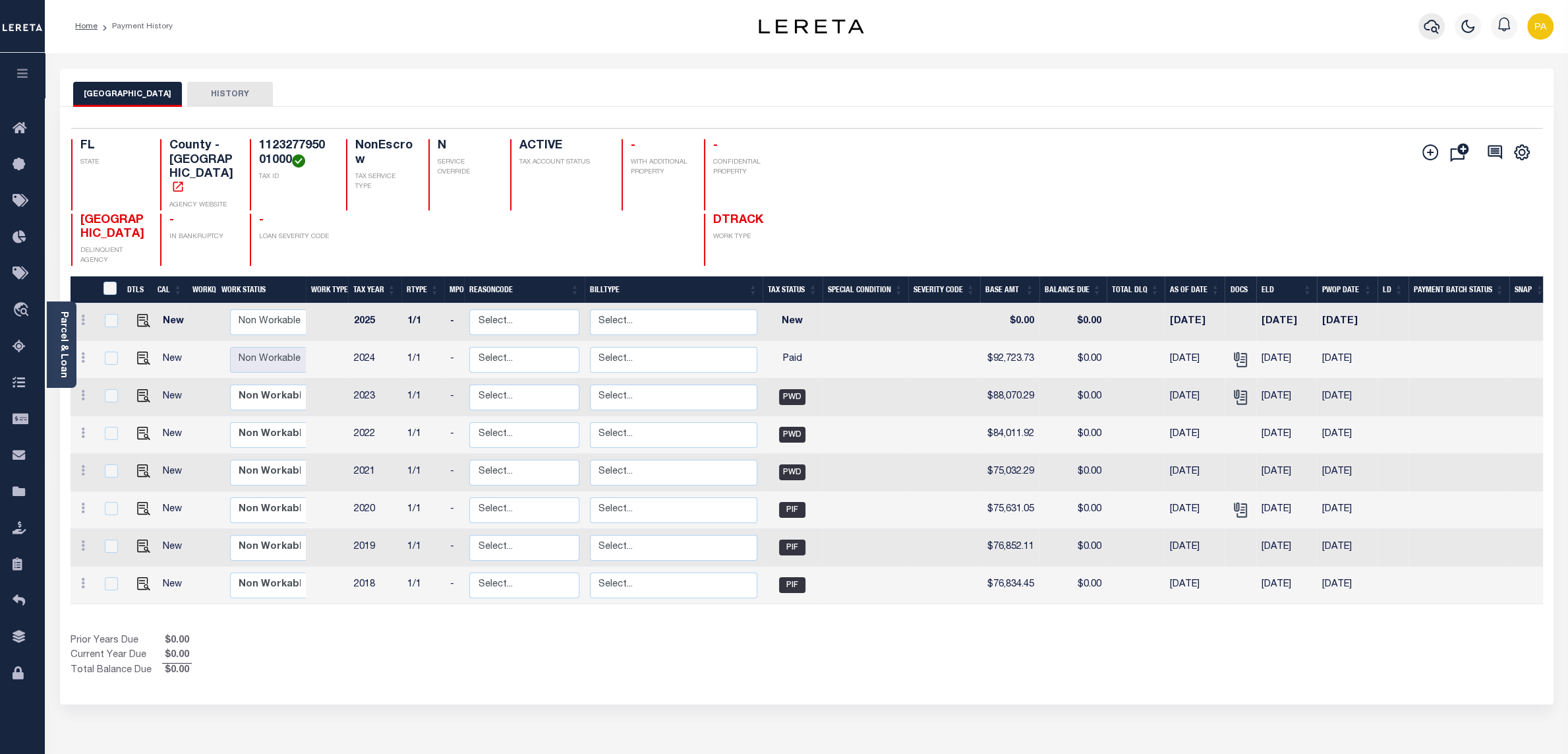
click at [1440, 19] on button "button" at bounding box center [1431, 26] width 27 height 27
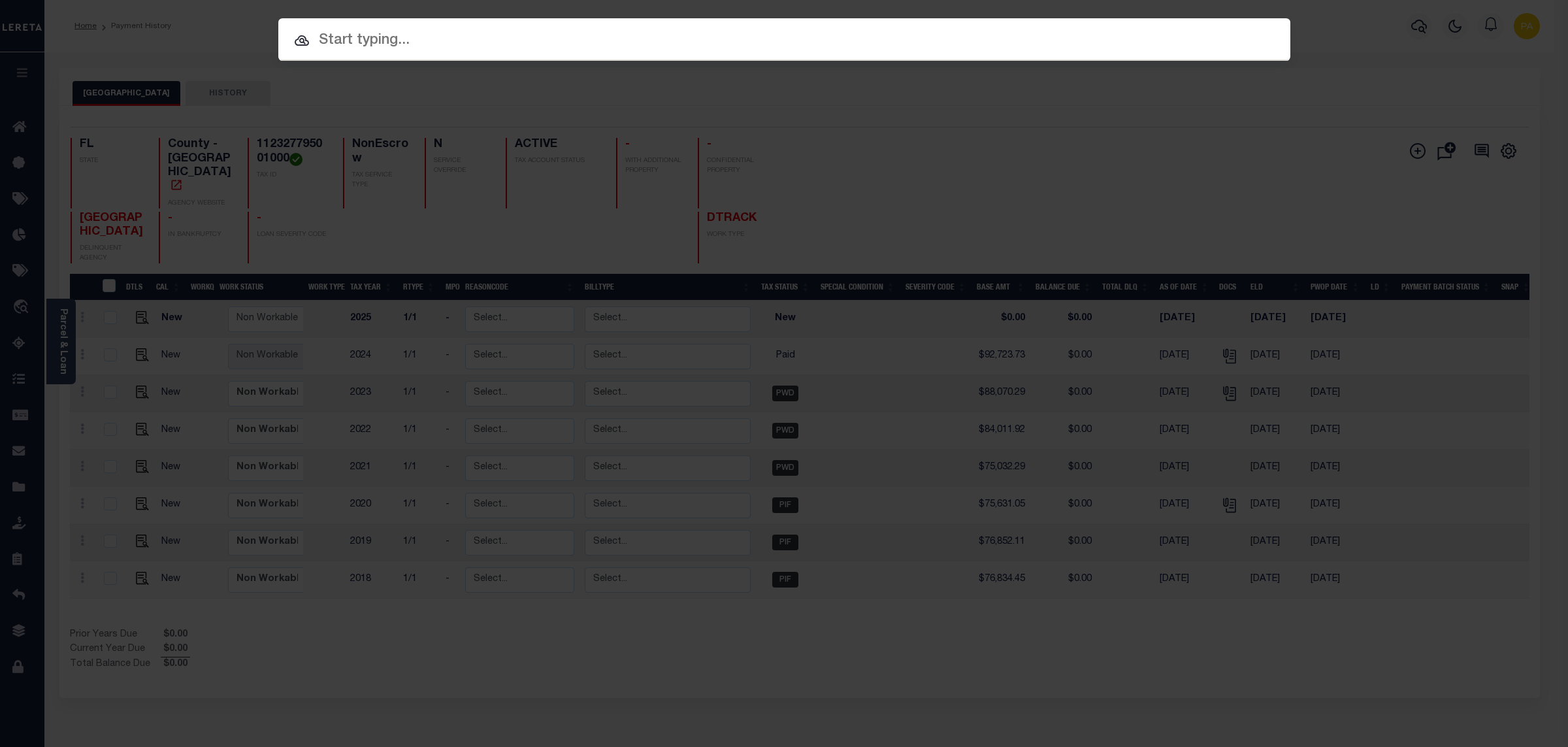
paste input "0132169-15"
type input "0132169-15"
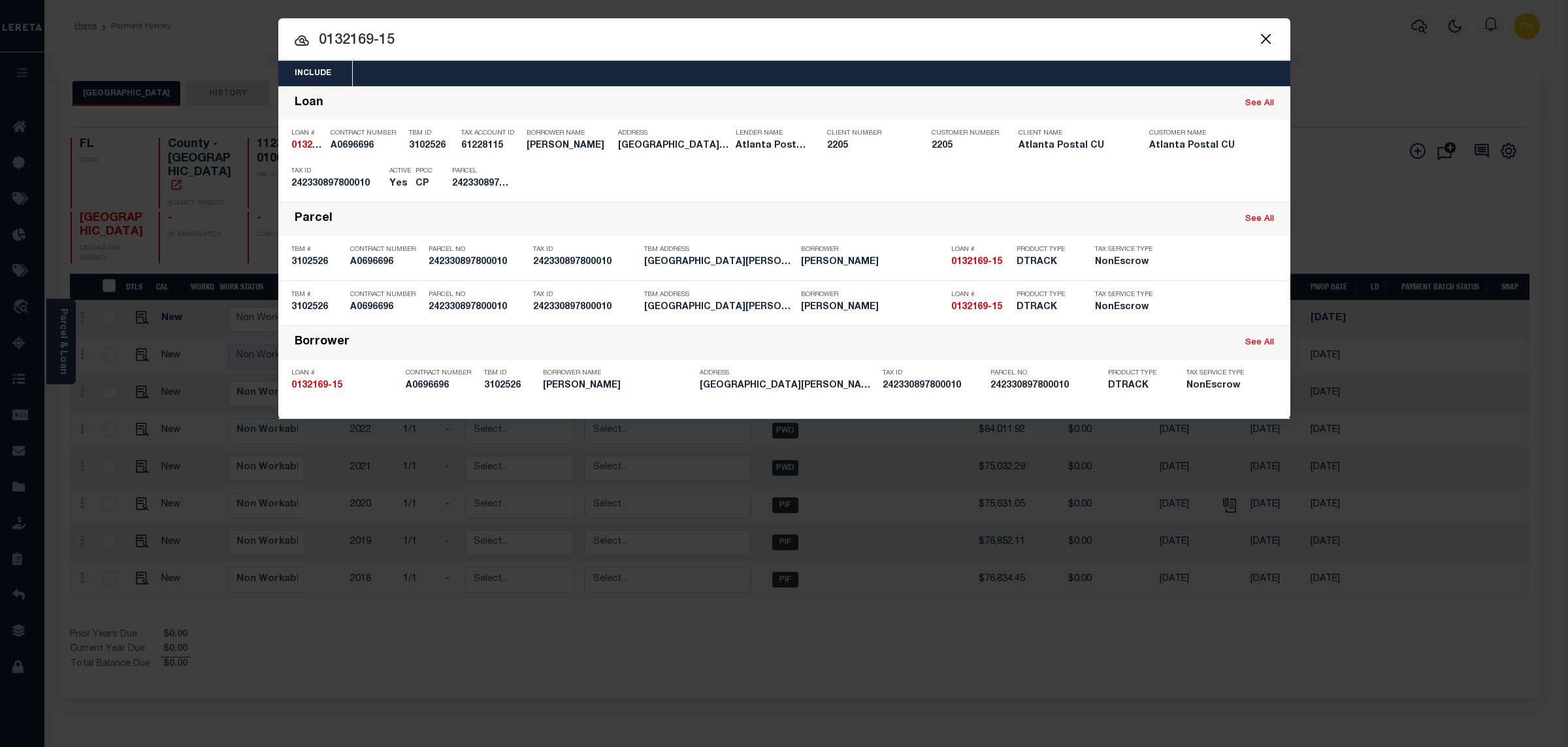
click at [797, 7] on div "Include Loans TBM Customers Borrowers Payments (Lender Non-Disb) Payments (Lend…" at bounding box center [784, 374] width 1568 height 747
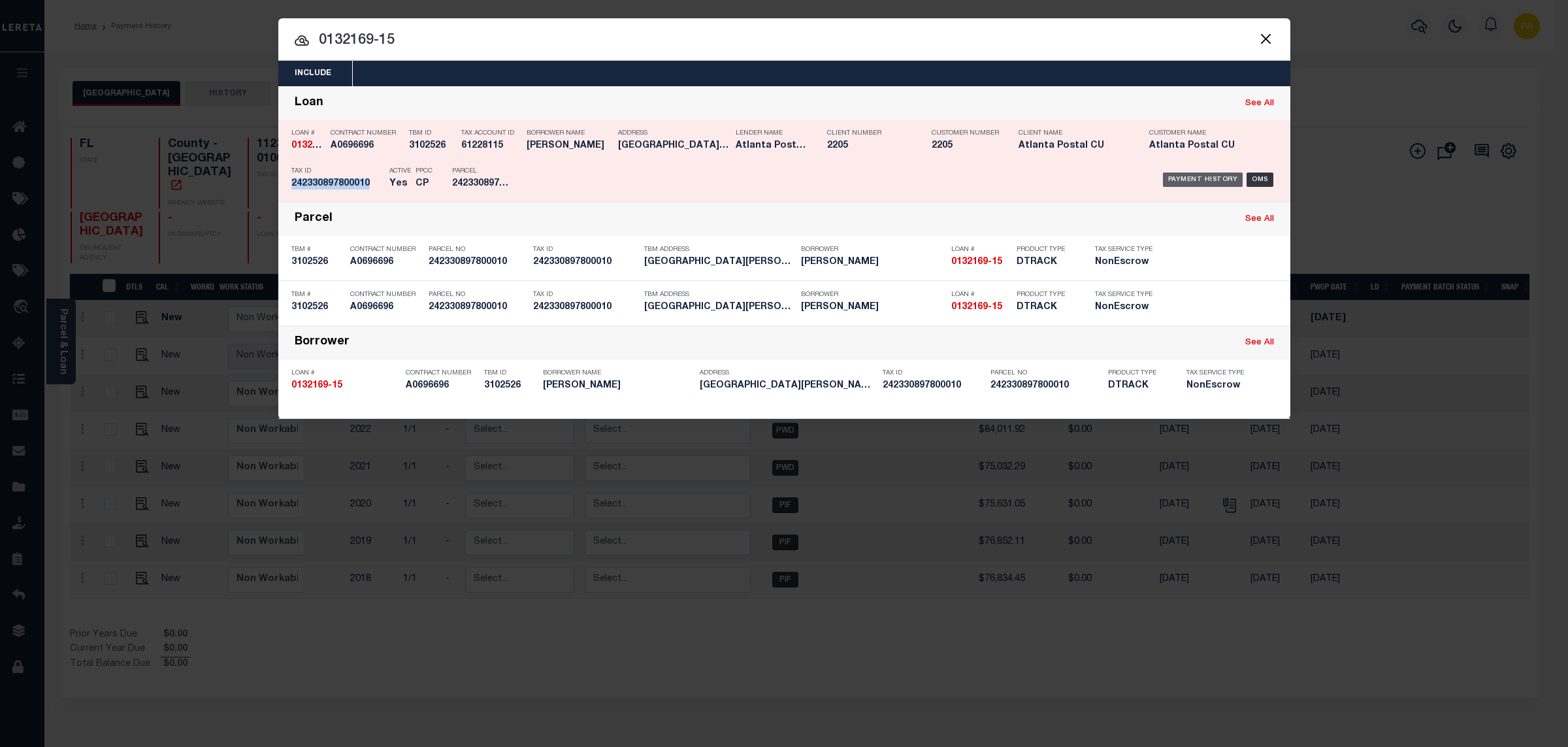
click at [1186, 182] on div "Payment History" at bounding box center [1203, 179] width 80 height 15
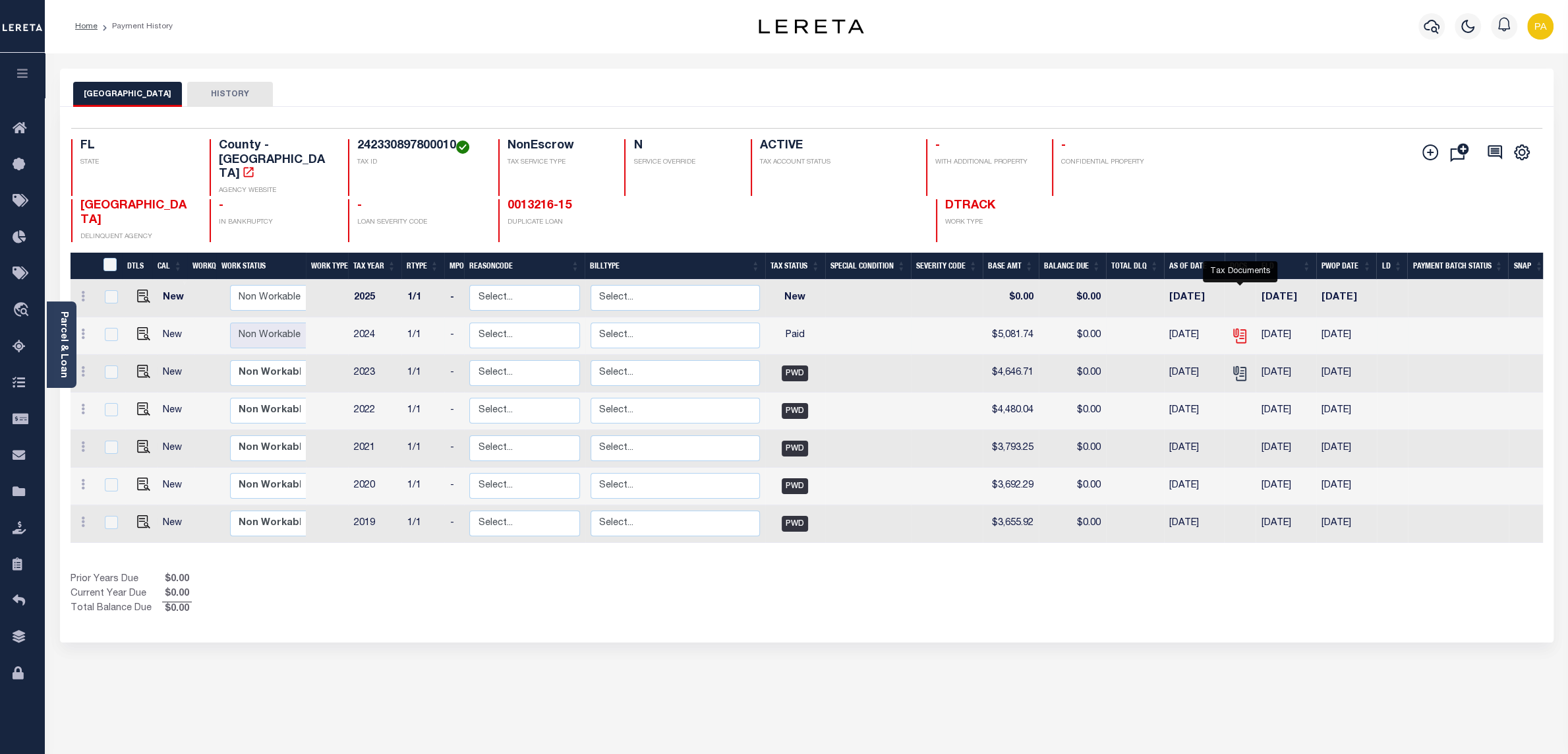
click at [1240, 328] on icon "" at bounding box center [1239, 332] width 11 height 11
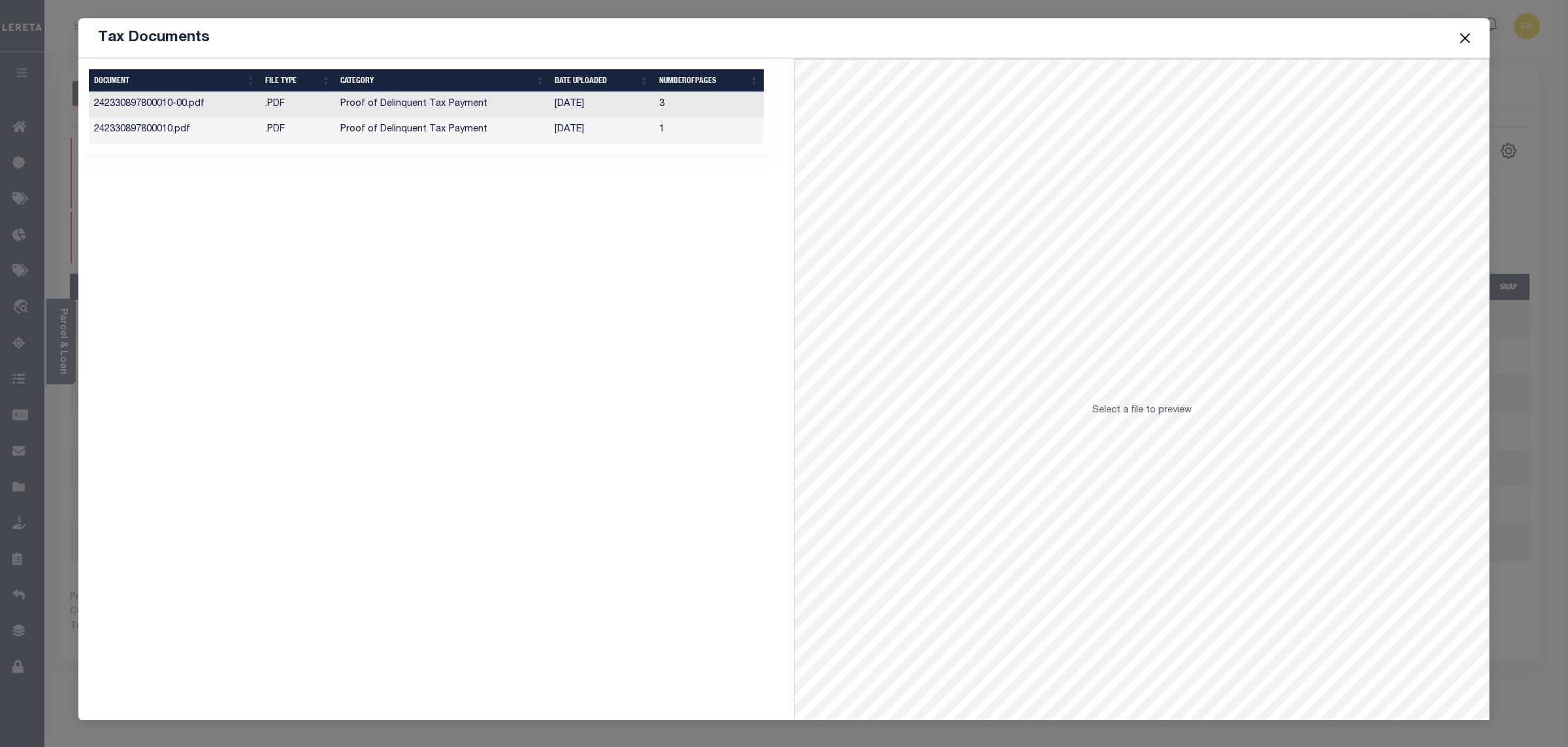
click at [565, 126] on td "[DATE]" at bounding box center [601, 130] width 104 height 25
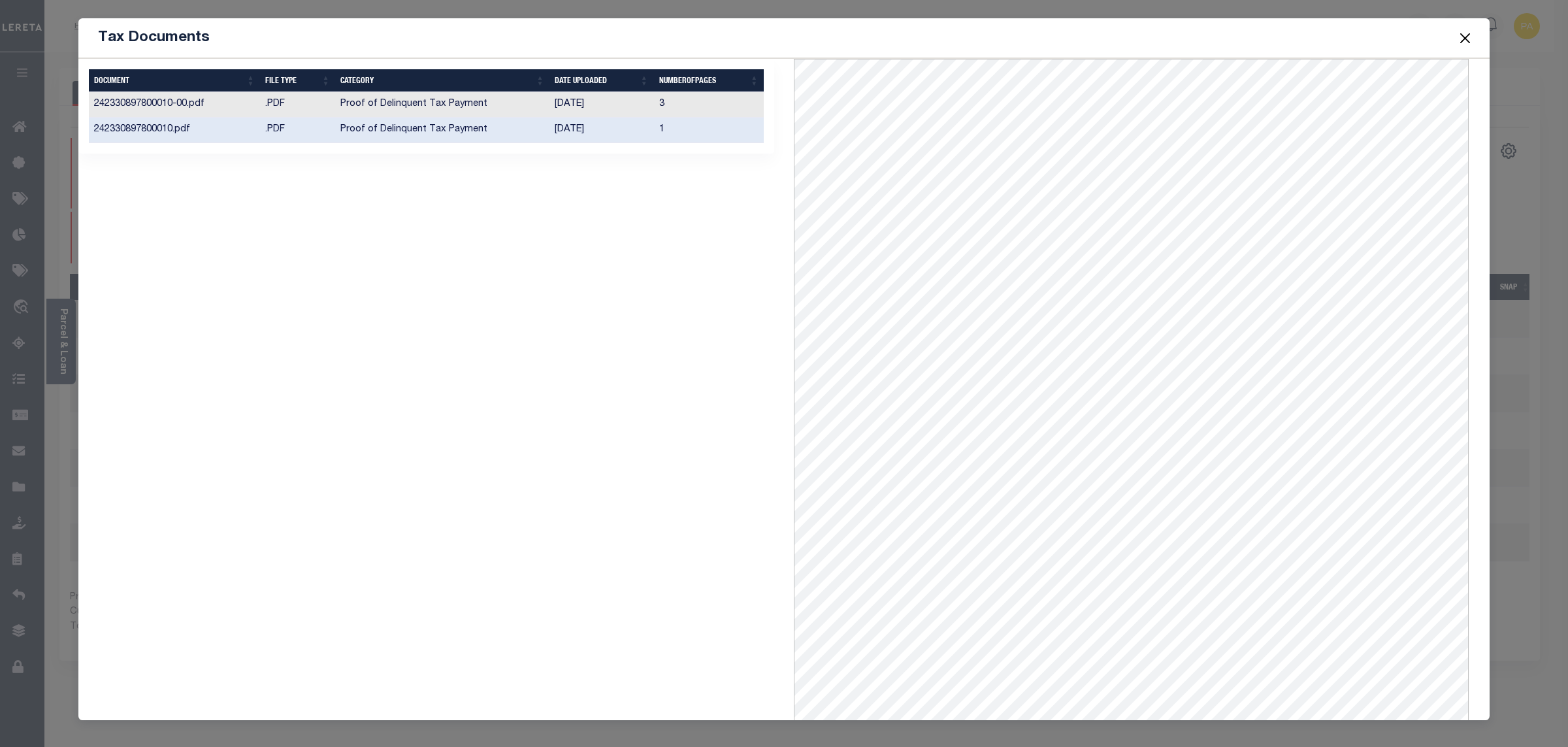
click at [571, 99] on td "[DATE]" at bounding box center [601, 105] width 104 height 25
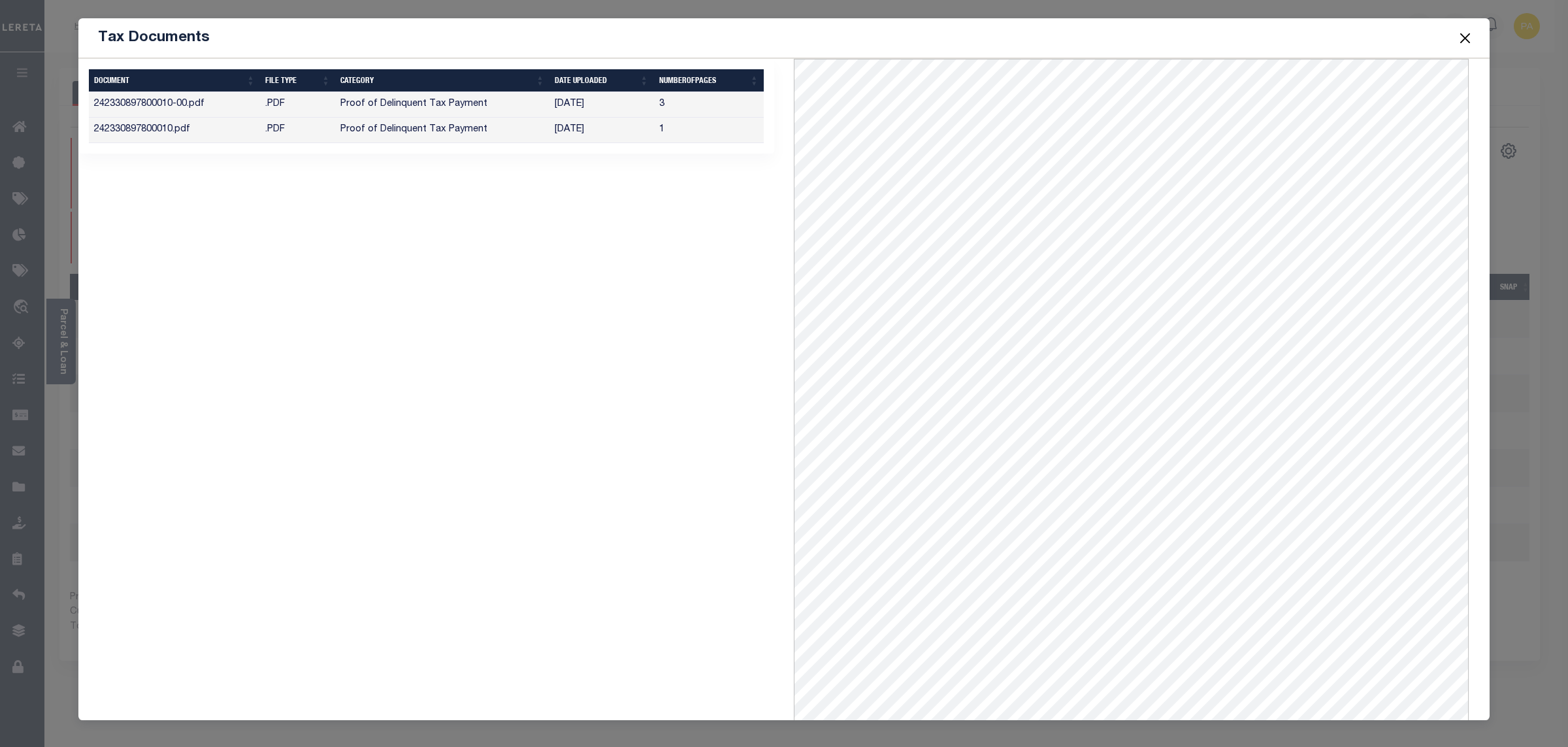
click at [1470, 33] on button "Close" at bounding box center [1465, 37] width 17 height 17
